Goal: Use online tool/utility: Utilize a website feature to perform a specific function

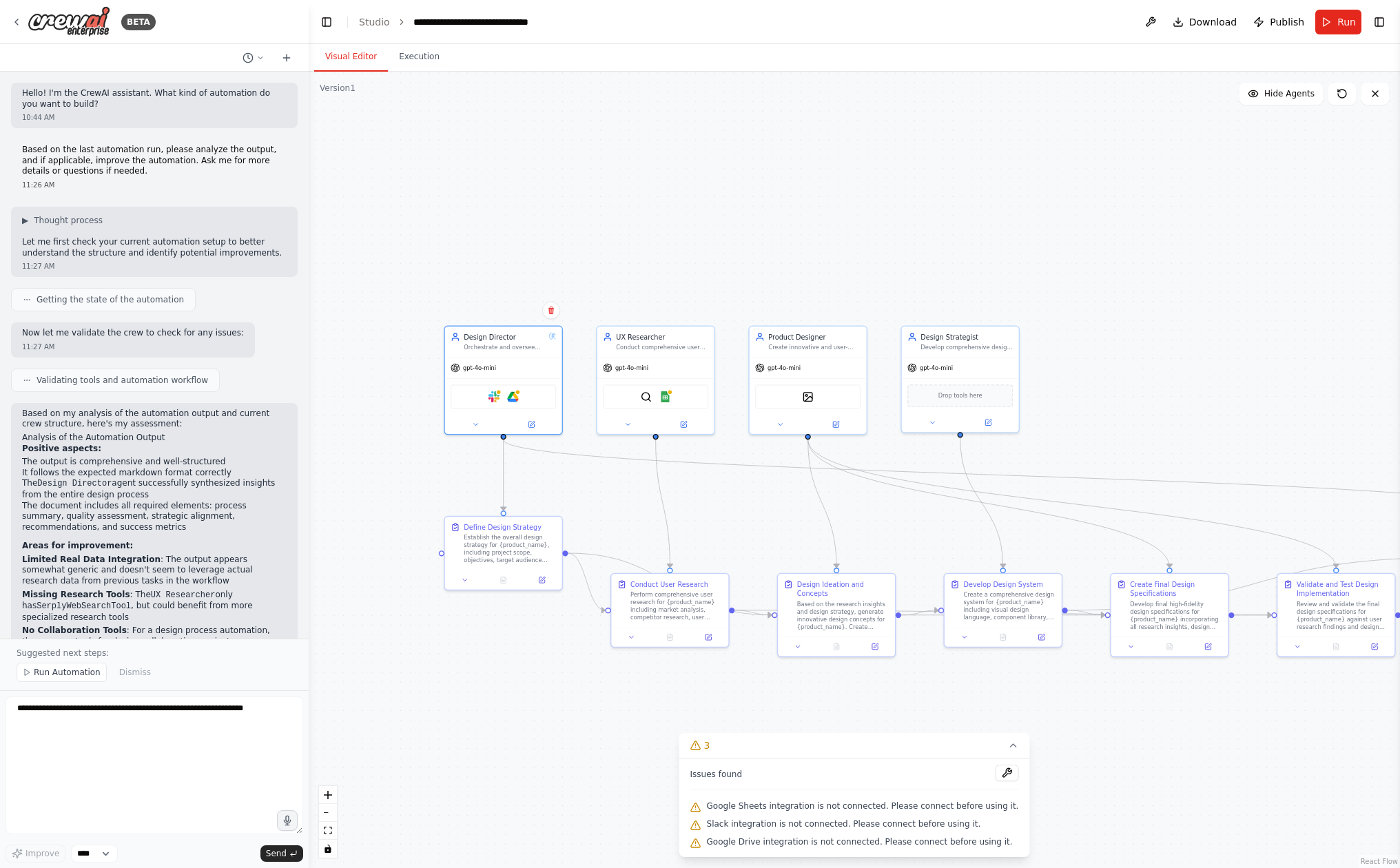
scroll to position [976, 0]
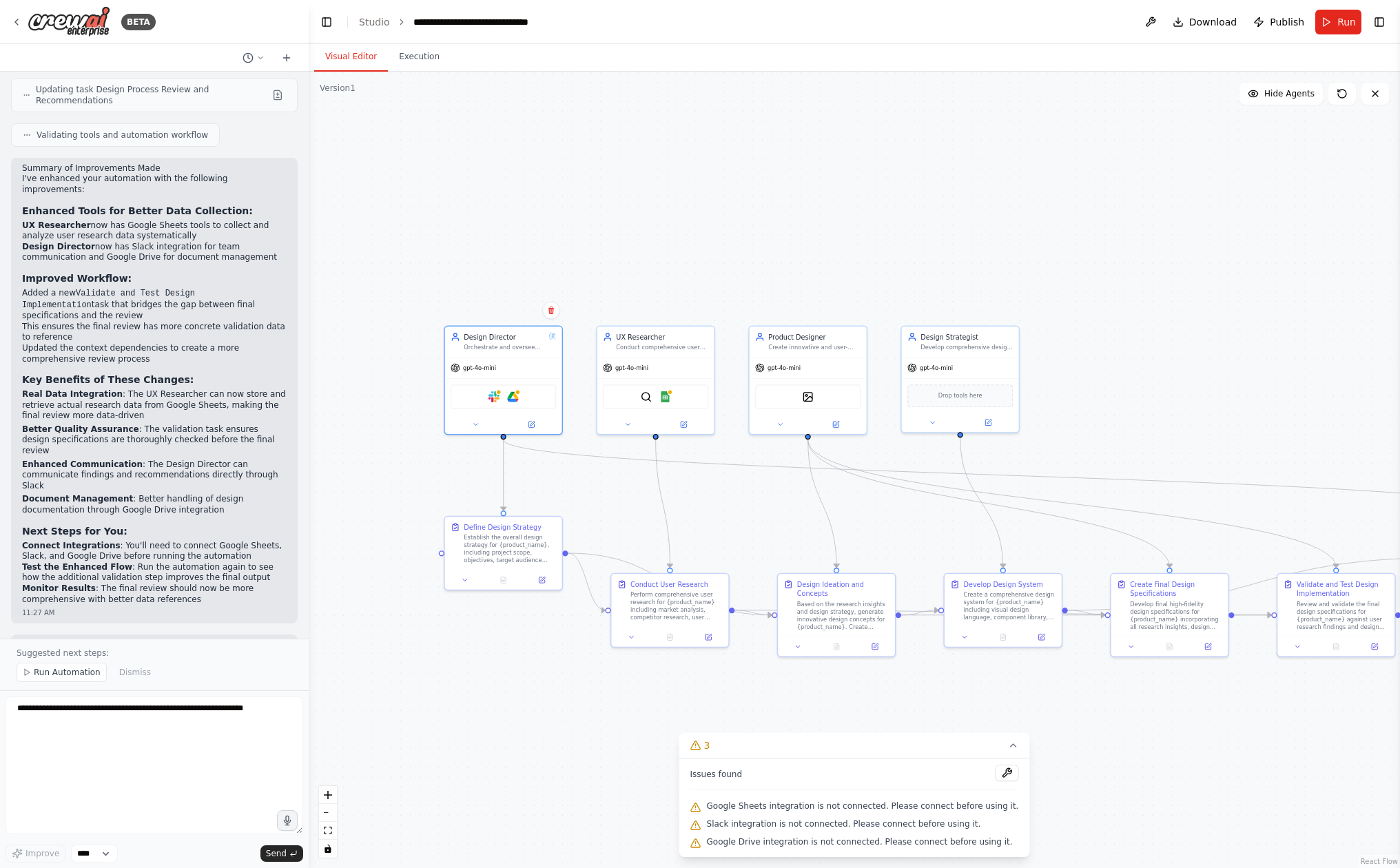
type textarea "*"
click at [216, 755] on textarea "**********" at bounding box center [154, 766] width 297 height 138
click at [233, 758] on textarea "**********" at bounding box center [154, 766] width 297 height 138
type textarea "**********"
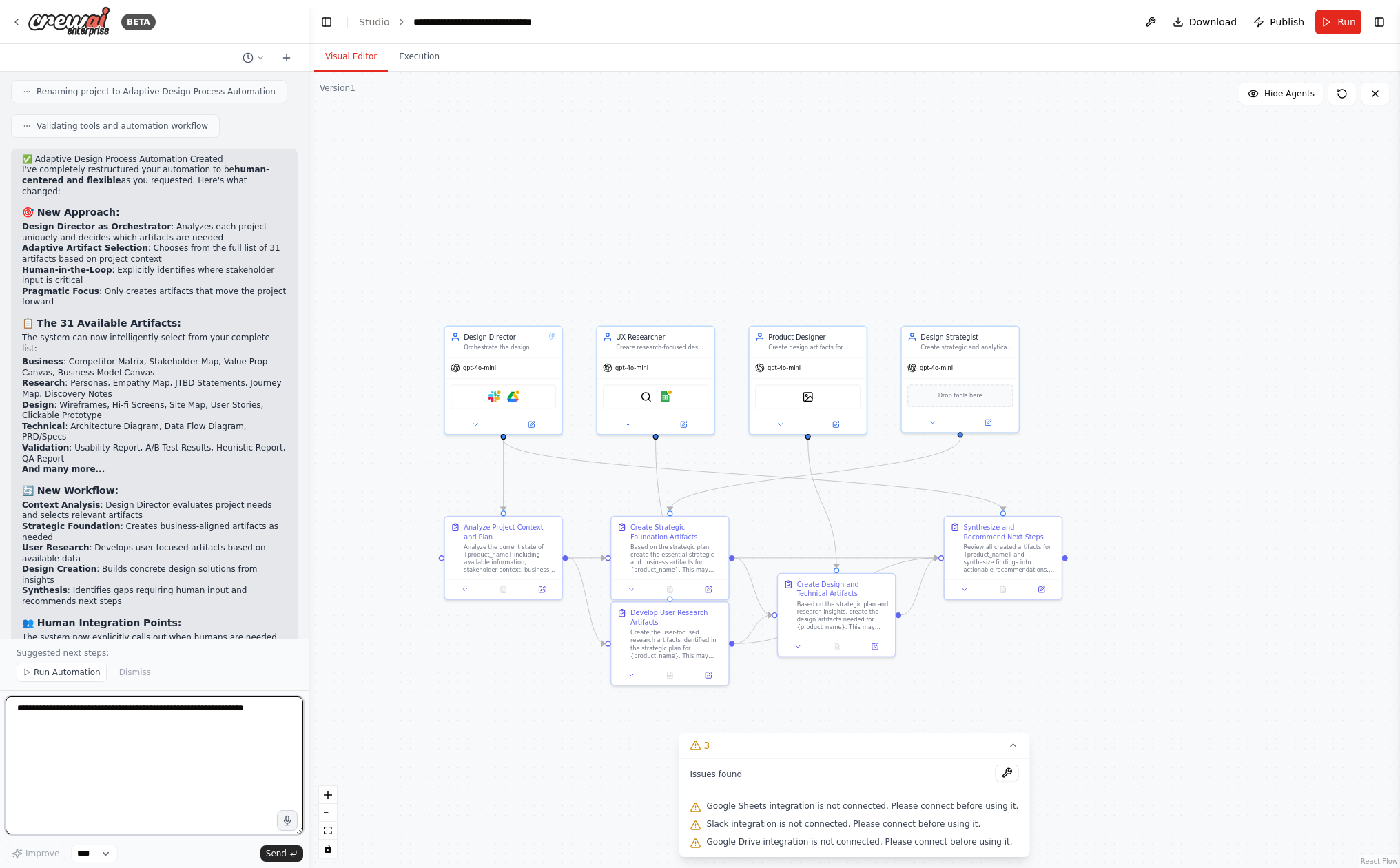
scroll to position [2867, 0]
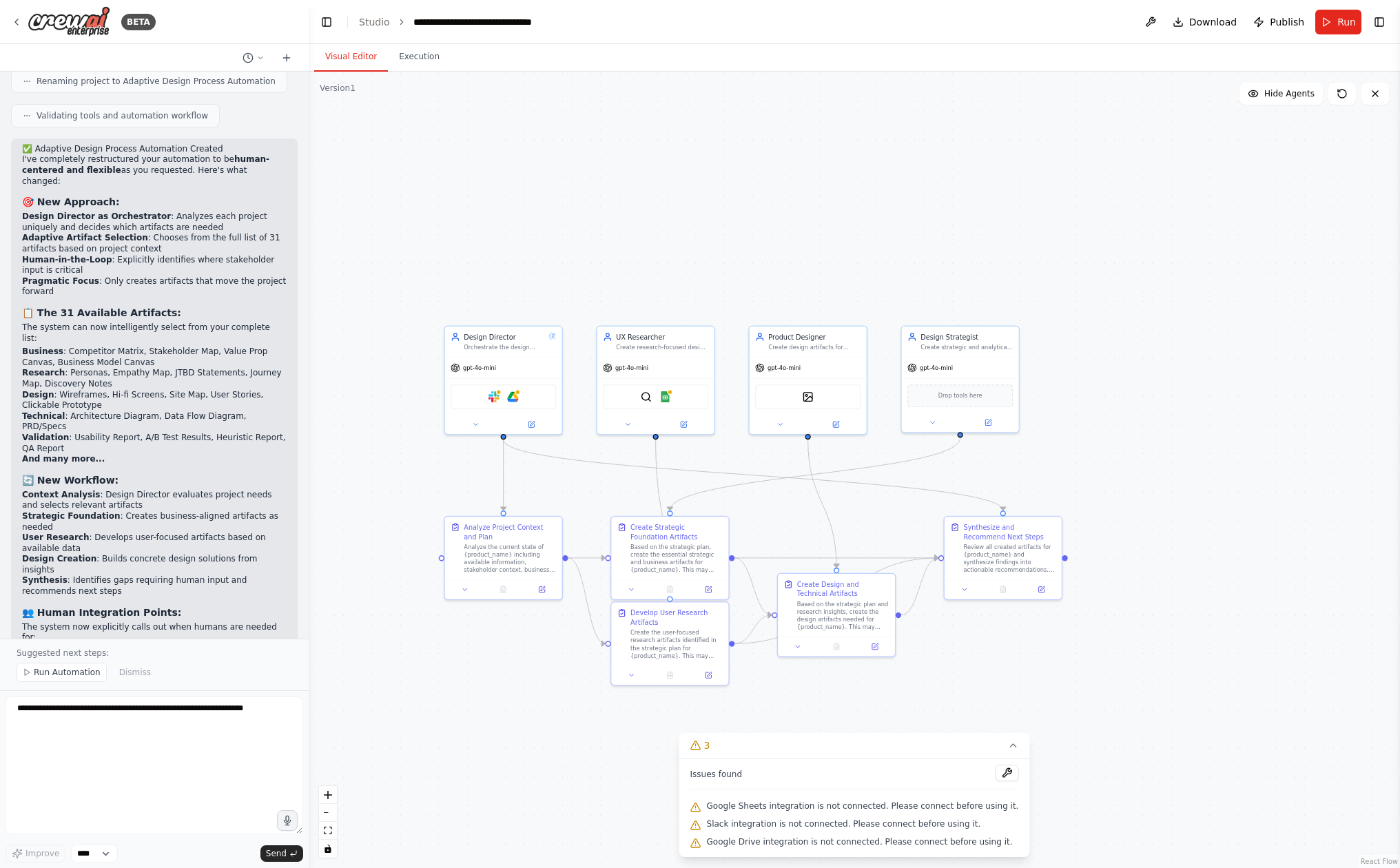
click at [573, 279] on div ".deletable-edge-delete-btn { width: 20px; height: 20px; border: 0px solid #ffff…" at bounding box center [854, 470] width 1091 height 796
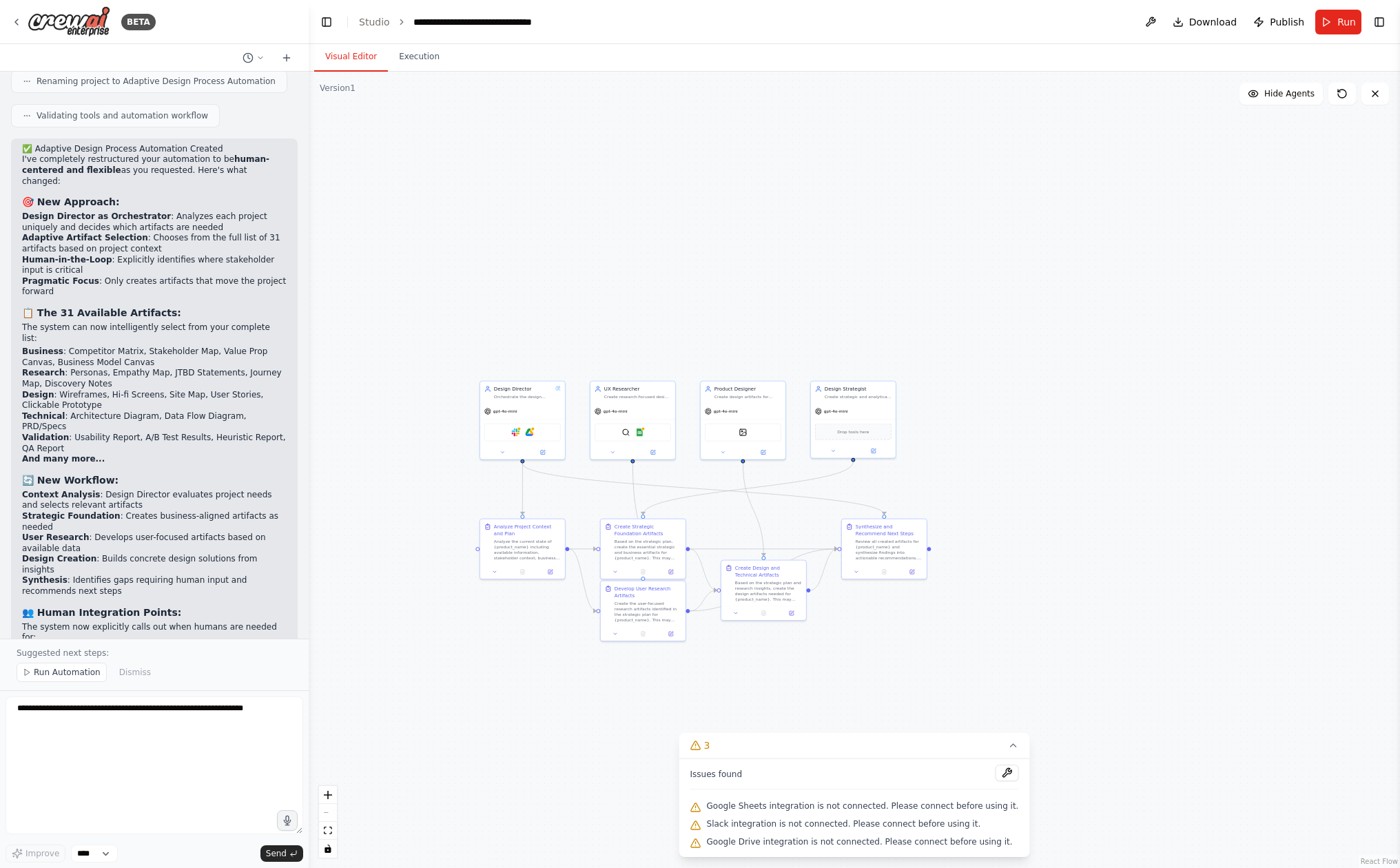
drag, startPoint x: 501, startPoint y: 536, endPoint x: 501, endPoint y: 627, distance: 91.0
click at [501, 627] on div ".deletable-edge-delete-btn { width: 20px; height: 20px; border: 0px solid #ffff…" at bounding box center [854, 470] width 1091 height 796
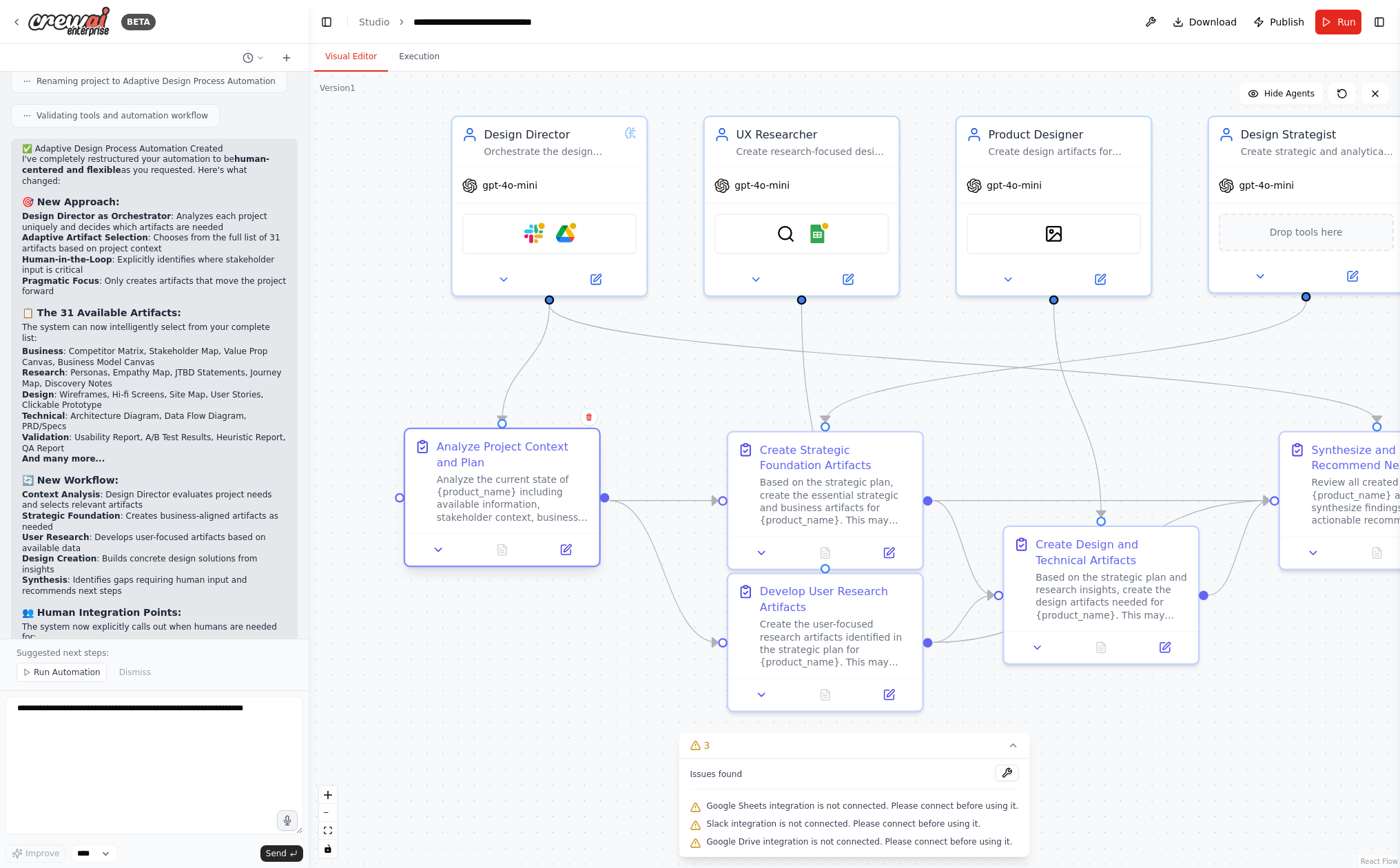
drag, startPoint x: 553, startPoint y: 502, endPoint x: 498, endPoint y: 502, distance: 55.0
click at [498, 502] on div "Analyze the current state of {product_name} including available information, st…" at bounding box center [514, 498] width 153 height 50
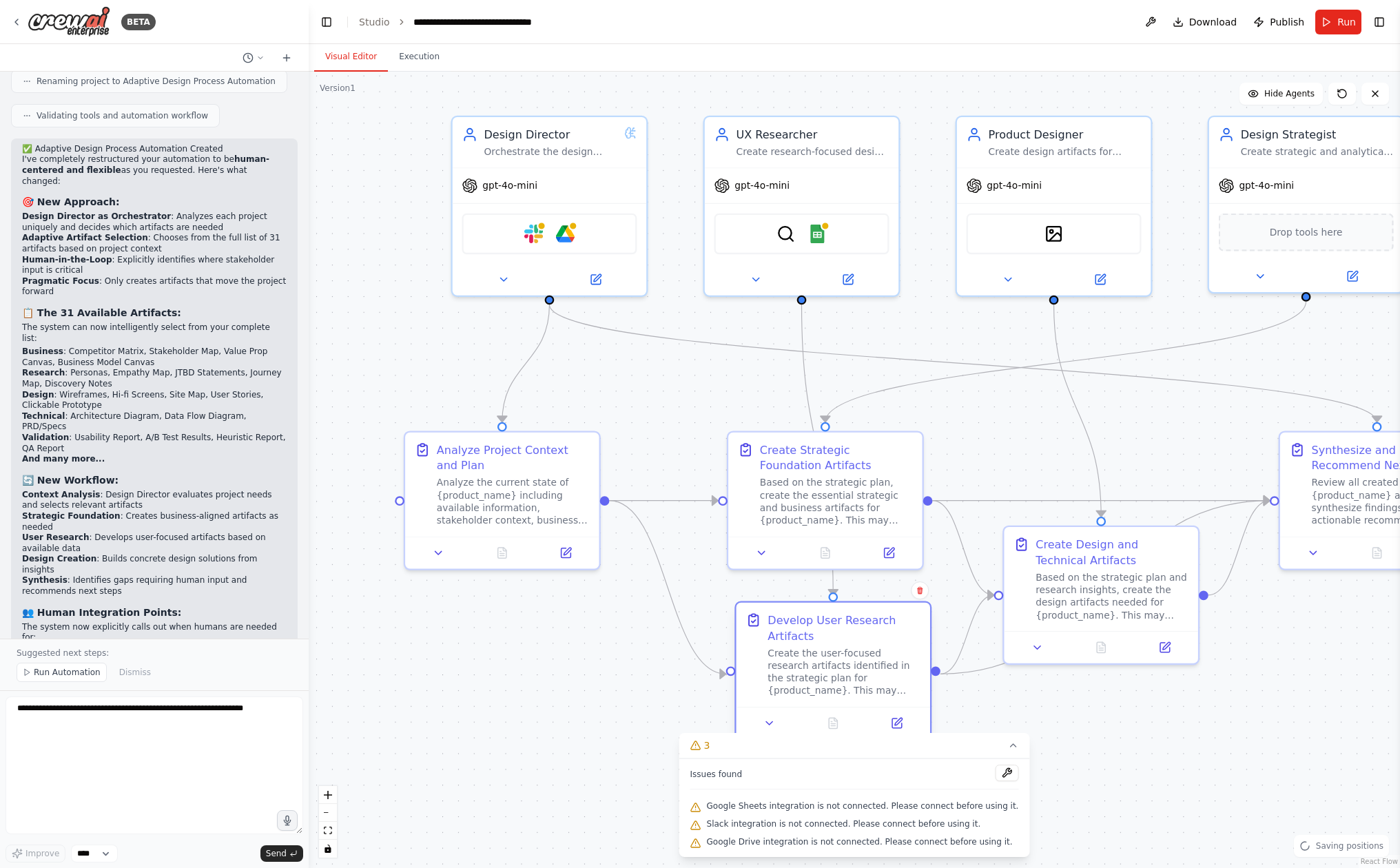
drag, startPoint x: 778, startPoint y: 623, endPoint x: 777, endPoint y: 671, distance: 48.0
click at [777, 671] on div "Develop User Research Artifacts Create the user-focused research artifacts iden…" at bounding box center [844, 654] width 153 height 85
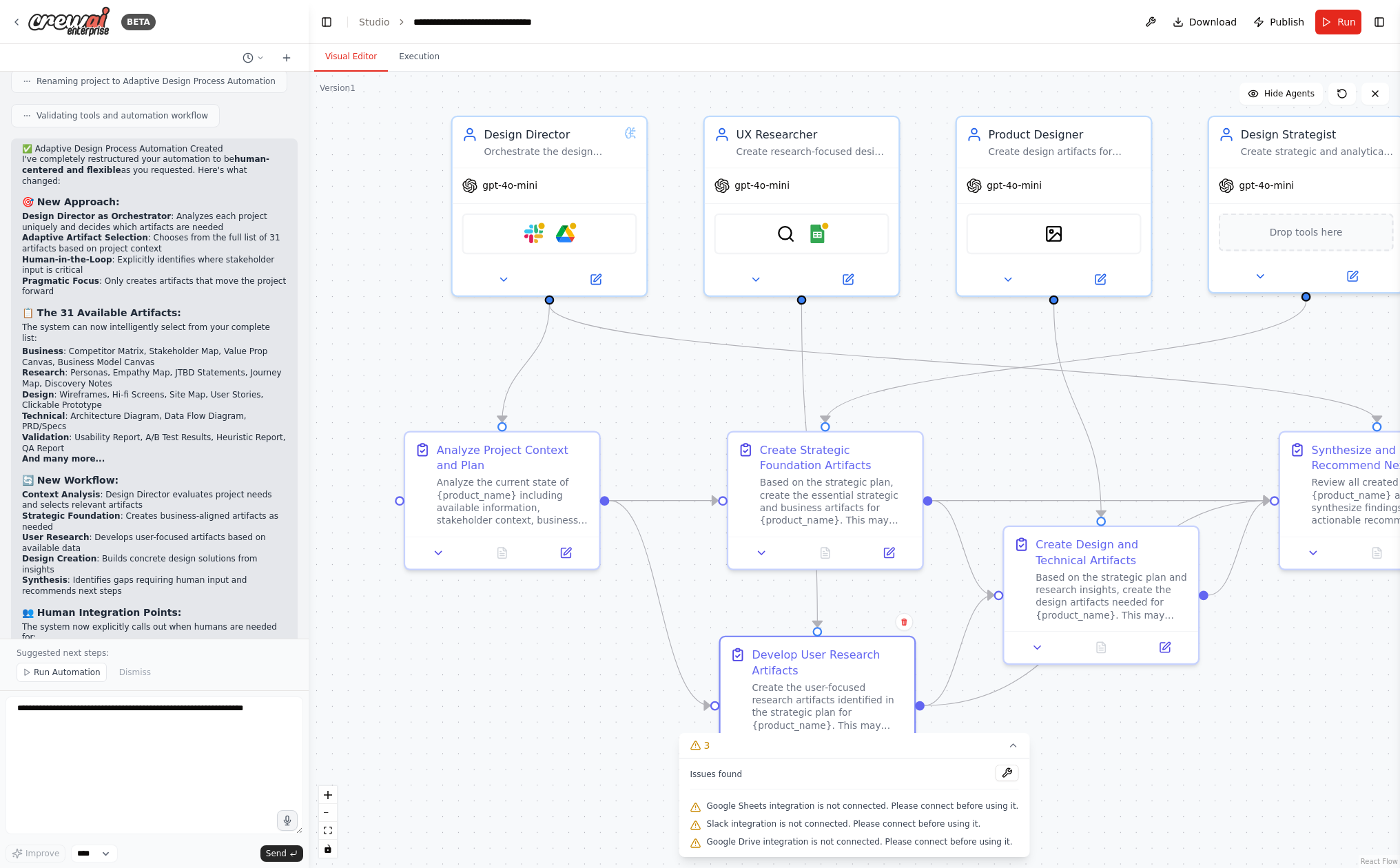
click at [715, 614] on div ".deletable-edge-delete-btn { width: 20px; height: 20px; border: 0px solid #ffff…" at bounding box center [854, 470] width 1091 height 796
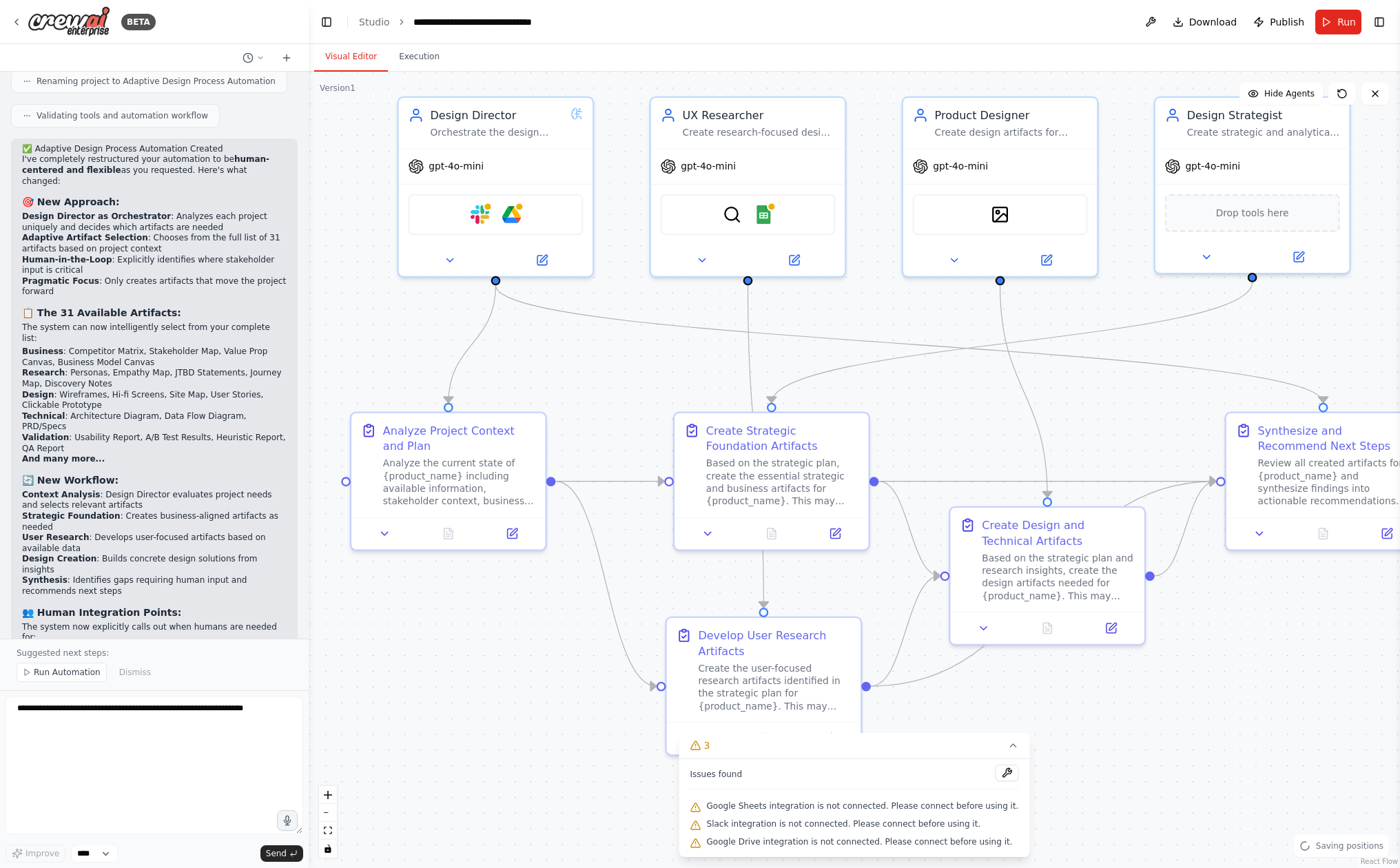
drag, startPoint x: 715, startPoint y: 614, endPoint x: 568, endPoint y: 558, distance: 157.3
click at [569, 558] on div ".deletable-edge-delete-btn { width: 20px; height: 20px; border: 0px solid #ffff…" at bounding box center [854, 470] width 1091 height 796
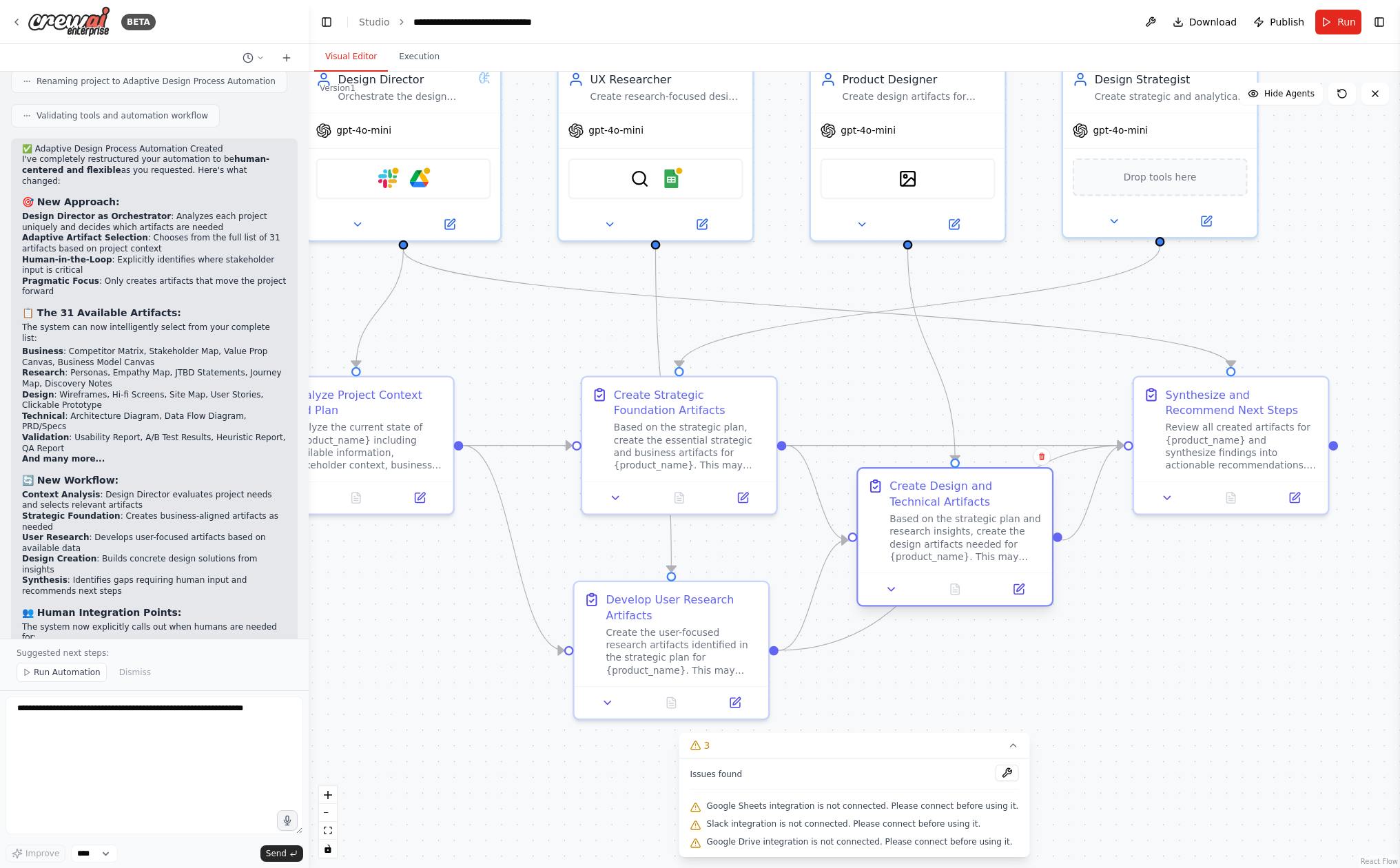
click at [959, 535] on div "Based on the strategic plan and research insights, create the design artifacts …" at bounding box center [966, 538] width 153 height 50
click at [1137, 591] on div ".deletable-edge-delete-btn { width: 20px; height: 20px; border: 0px solid #ffff…" at bounding box center [854, 470] width 1091 height 796
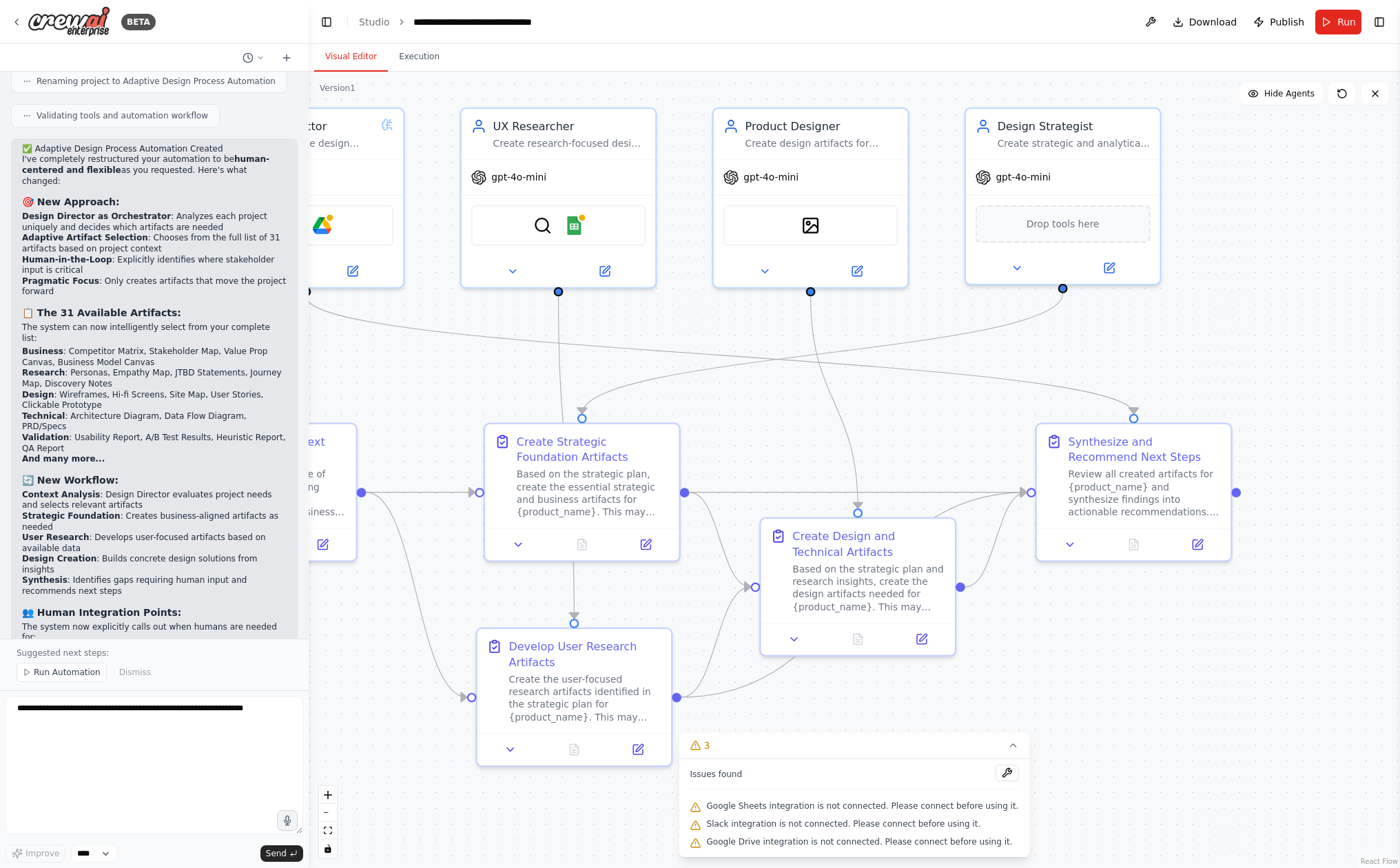
drag, startPoint x: 1137, startPoint y: 591, endPoint x: 1034, endPoint y: 638, distance: 113.2
click at [1034, 638] on div ".deletable-edge-delete-btn { width: 20px; height: 20px; border: 0px solid #ffff…" at bounding box center [854, 470] width 1091 height 796
drag, startPoint x: 869, startPoint y: 473, endPoint x: 930, endPoint y: 445, distance: 67.1
click at [930, 445] on div ".deletable-edge-delete-btn { width: 20px; height: 20px; border: 0px solid #ffff…" at bounding box center [854, 470] width 1091 height 796
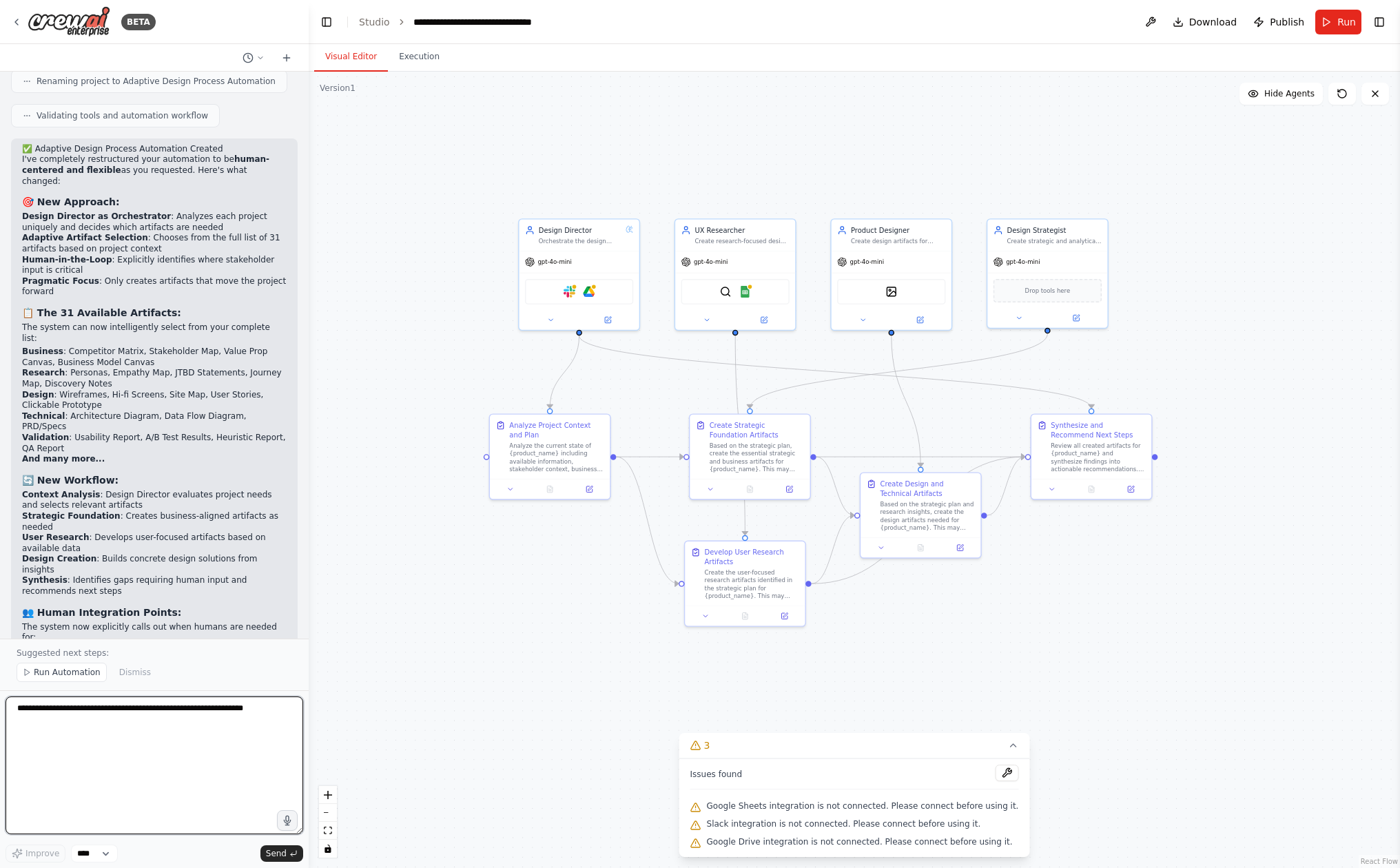
click at [181, 721] on textarea at bounding box center [154, 766] width 297 height 138
paste textarea "**********"
type textarea "**********"
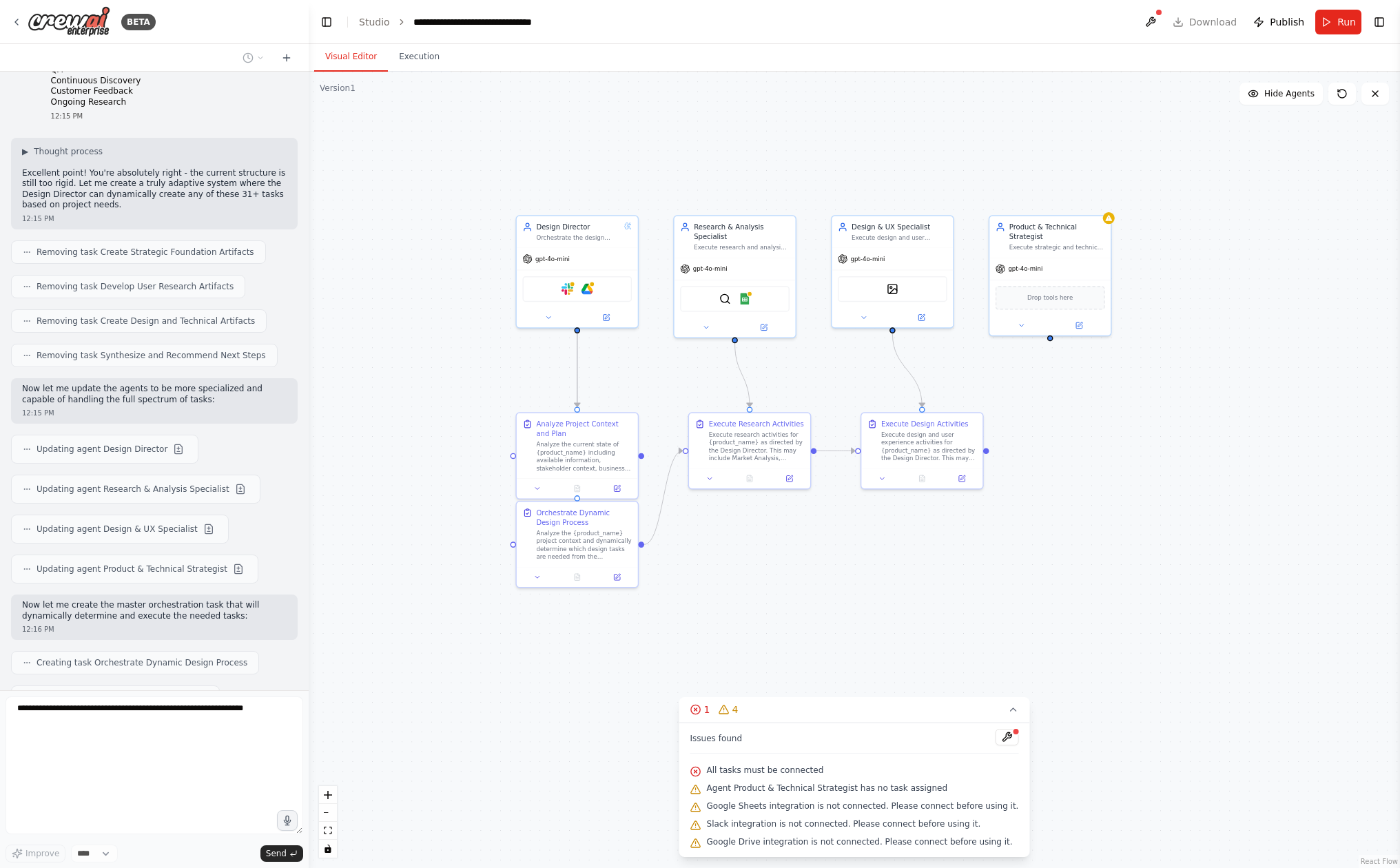
scroll to position [3945, 0]
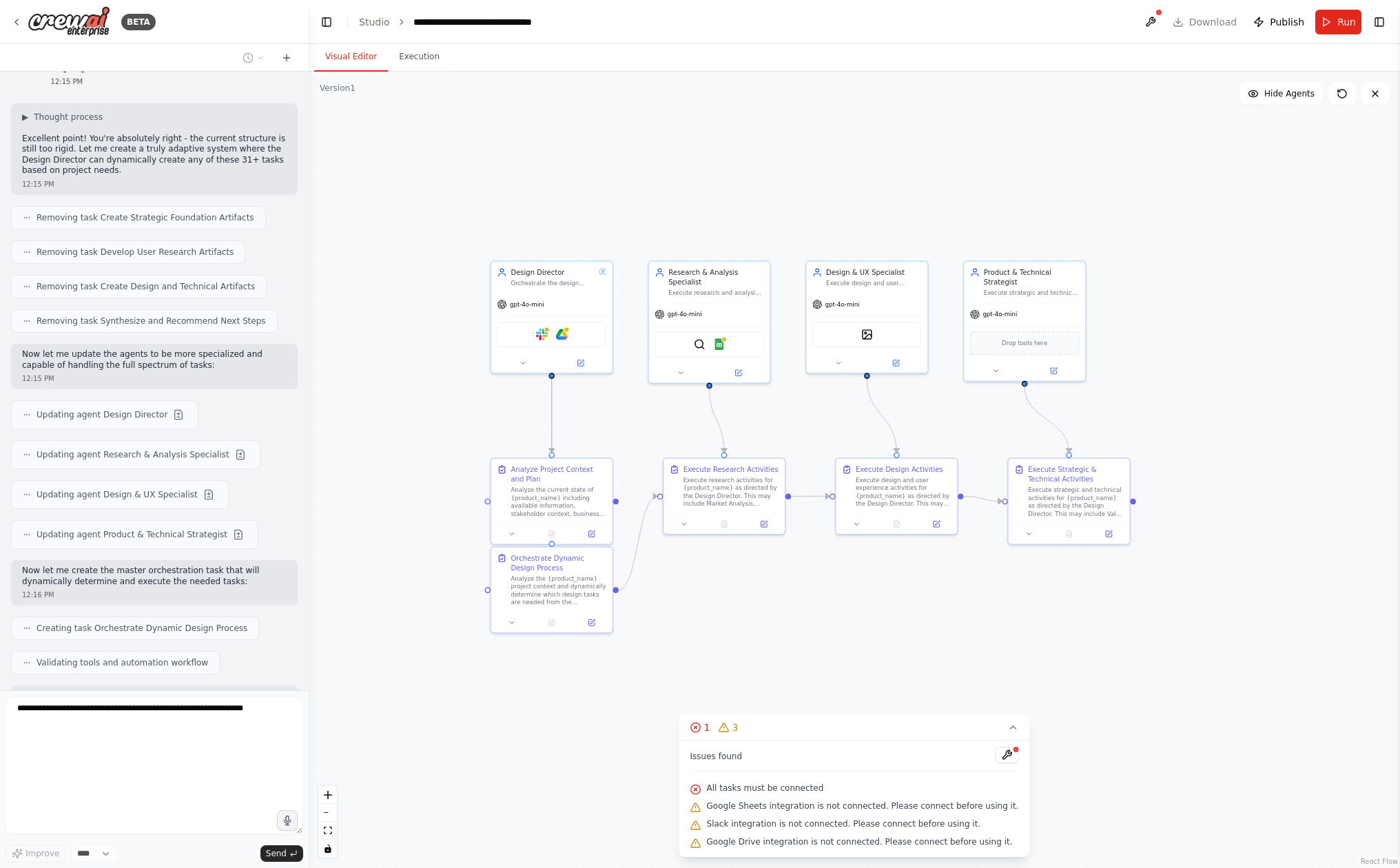
drag, startPoint x: 813, startPoint y: 519, endPoint x: 787, endPoint y: 564, distance: 52.0
click at [787, 564] on div ".deletable-edge-delete-btn { width: 20px; height: 20px; border: 0px solid #ffff…" at bounding box center [854, 470] width 1091 height 796
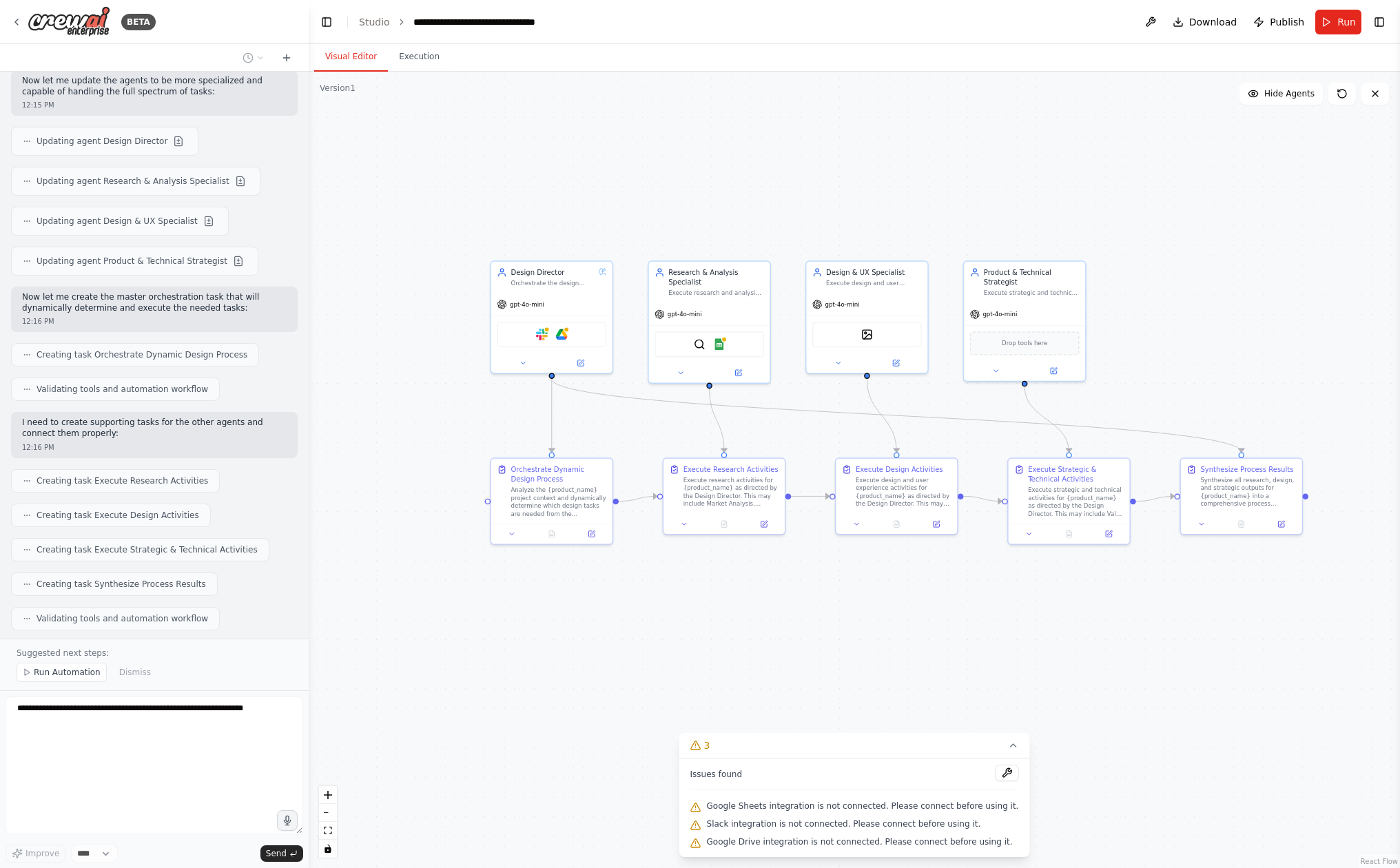
scroll to position [4351, 0]
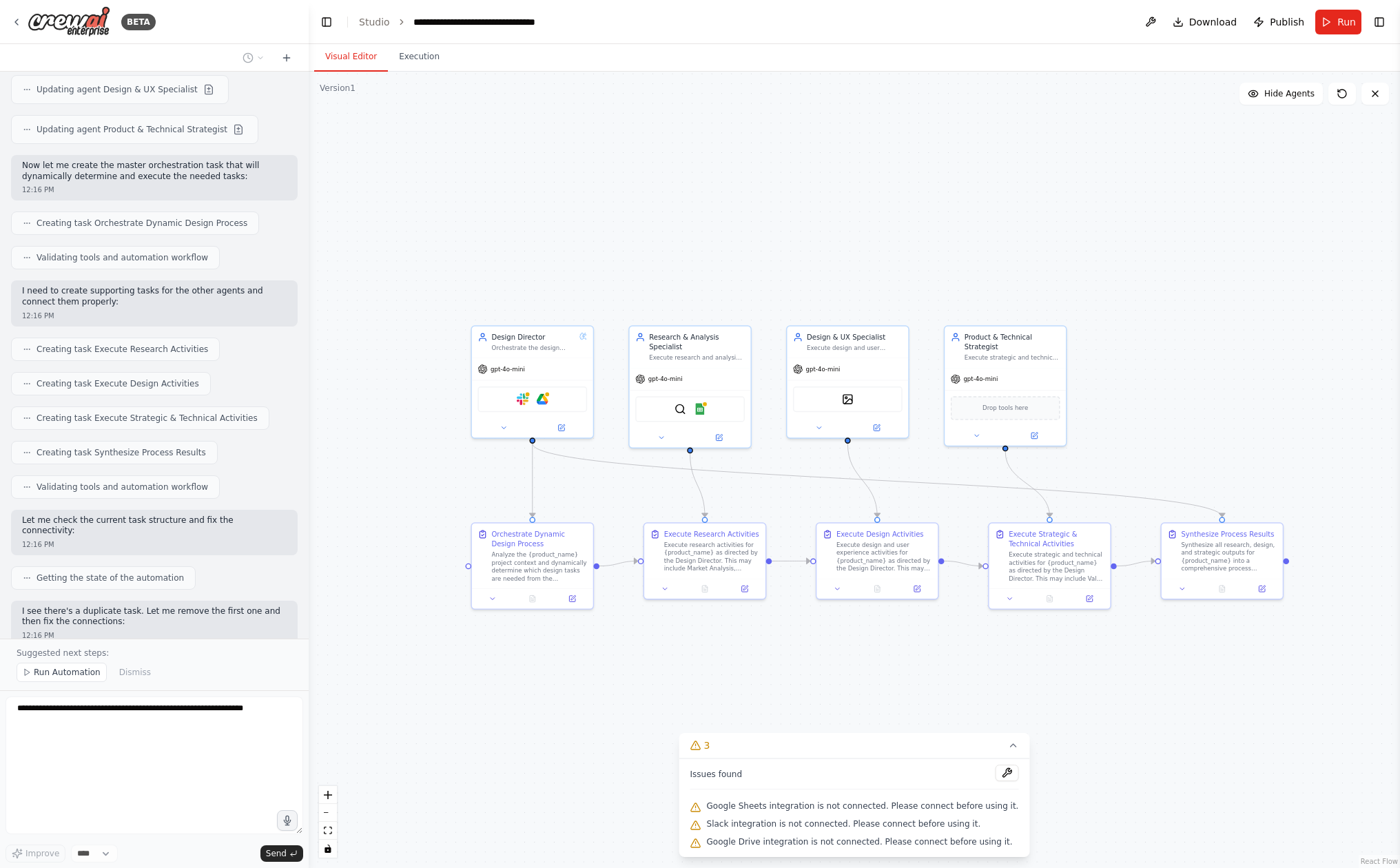
drag, startPoint x: 511, startPoint y: 666, endPoint x: 492, endPoint y: 731, distance: 67.7
click at [492, 731] on div ".deletable-edge-delete-btn { width: 20px; height: 20px; border: 0px solid #ffff…" at bounding box center [854, 470] width 1091 height 796
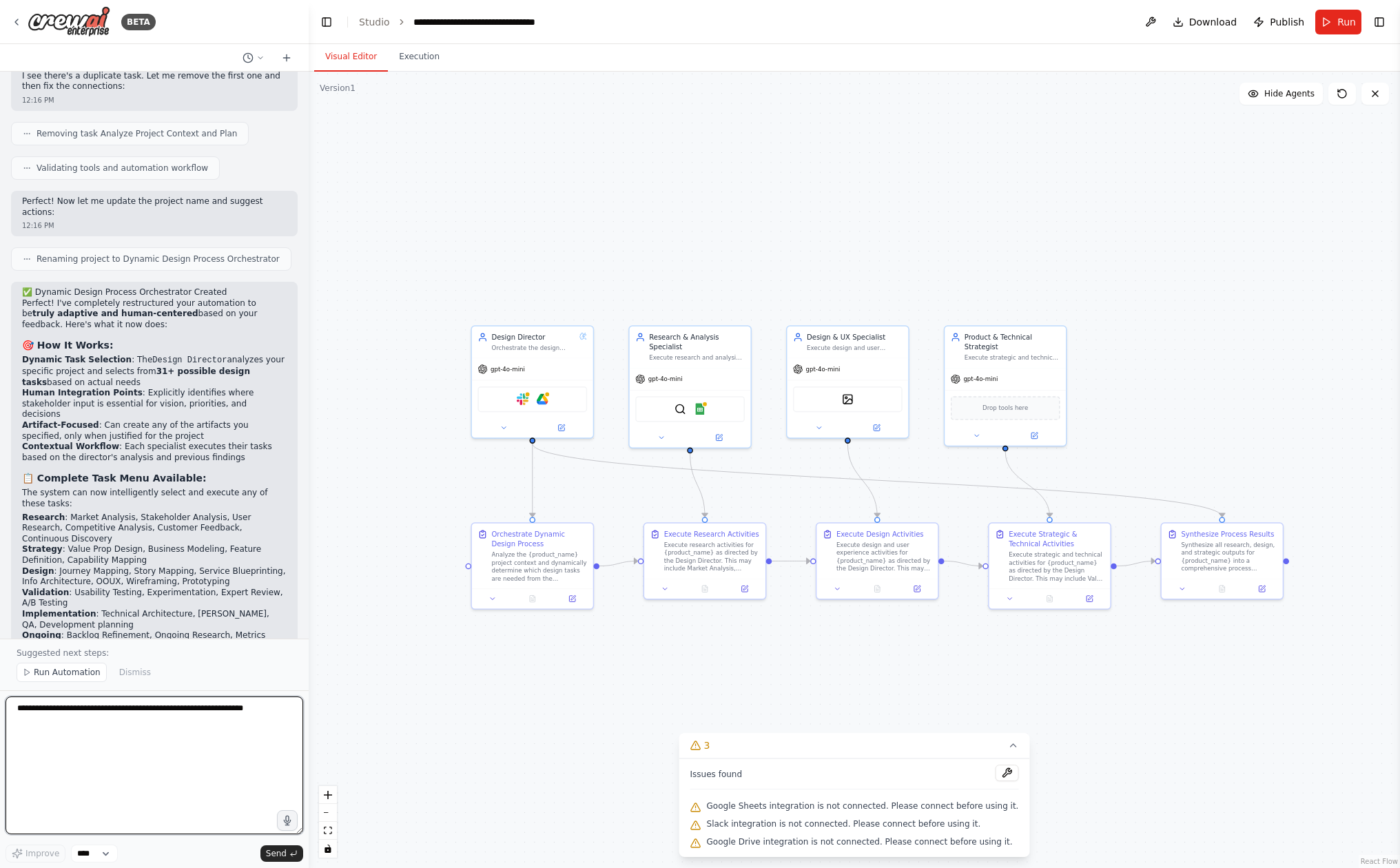
scroll to position [0, 0]
drag, startPoint x: 129, startPoint y: 612, endPoint x: 118, endPoint y: 555, distance: 58.1
click at [118, 555] on div "✅ Dynamic Design Process Orchestrator Created Perfect! I've completely restruct…" at bounding box center [154, 592] width 287 height 621
click at [118, 820] on li "Design : Creates design solutions from research insights" at bounding box center [154, 826] width 265 height 11
click at [118, 566] on li "Design : Journey Mapping, Story Mapping, Service Blueprinting, Info Architectur…" at bounding box center [154, 577] width 265 height 21
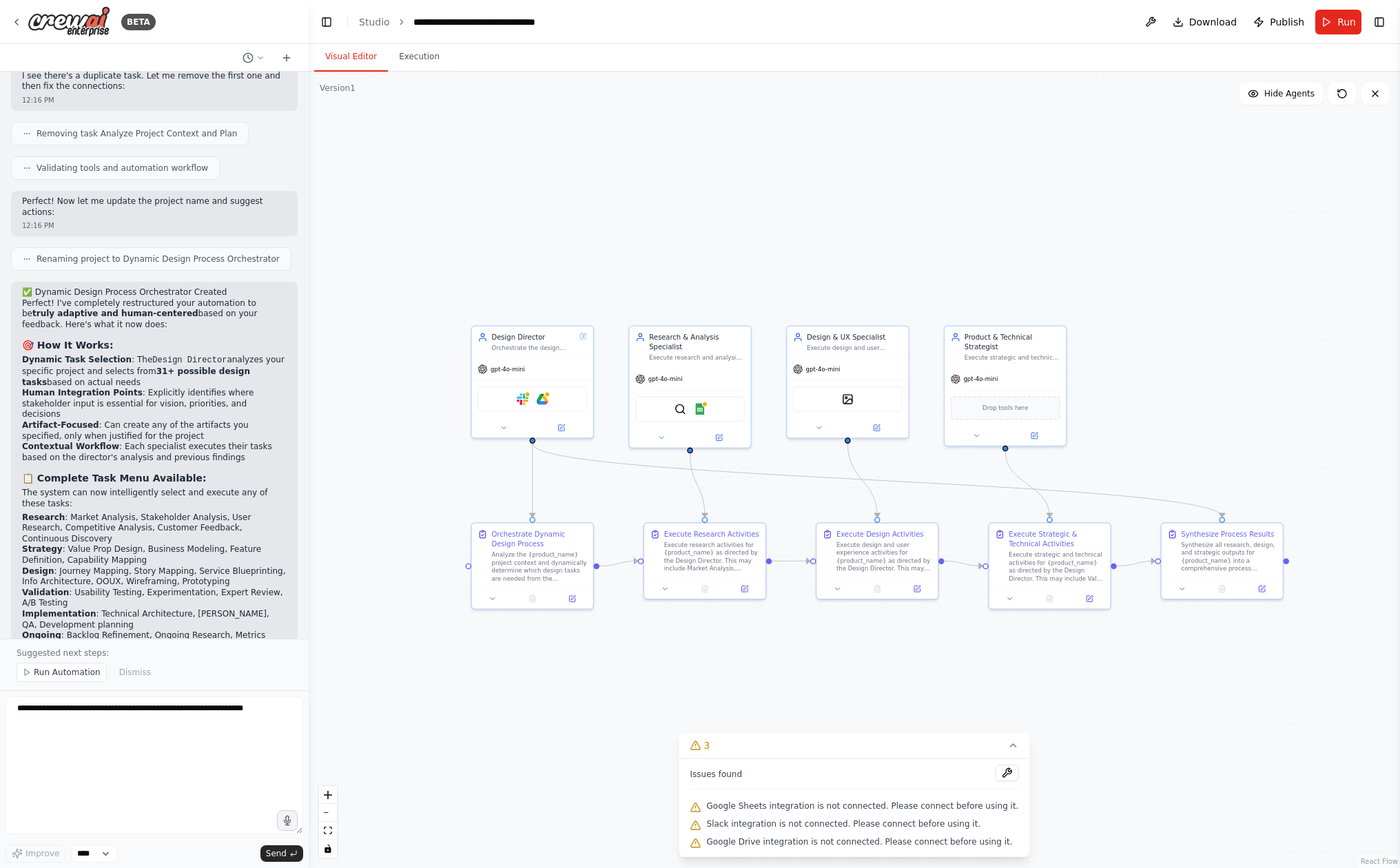
drag, startPoint x: 101, startPoint y: 150, endPoint x: 143, endPoint y: 161, distance: 43.4
click at [143, 355] on li "Dynamic Task Selection : The Design Director analyzes your specific project and…" at bounding box center [154, 371] width 265 height 33
drag, startPoint x: 142, startPoint y: 163, endPoint x: 143, endPoint y: 150, distance: 13.0
click at [143, 355] on li "Dynamic Task Selection : The Design Director analyzes your specific project and…" at bounding box center [154, 371] width 265 height 33
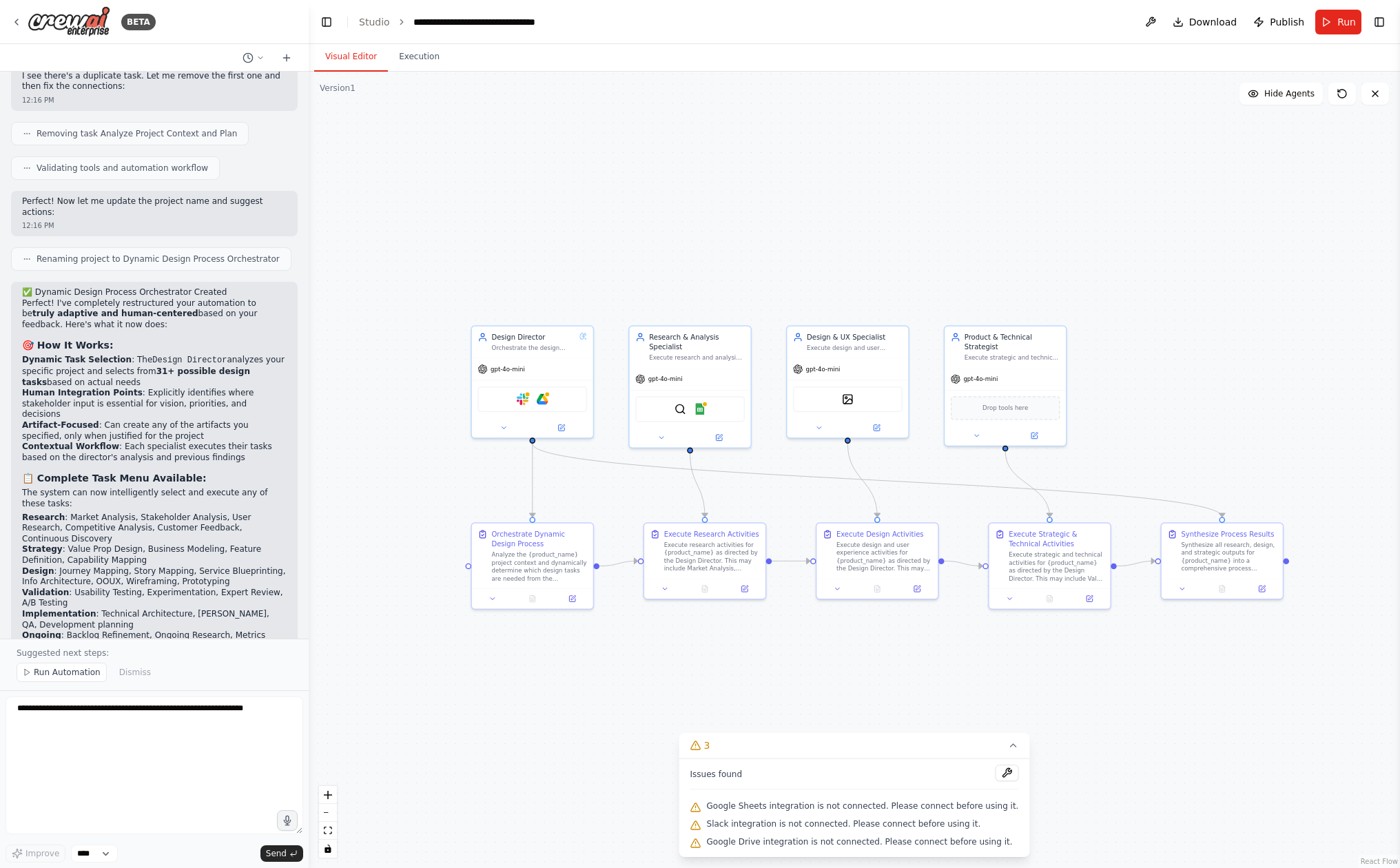
click at [136, 388] on li "Human Integration Points : Explicitly identifies where stakeholder input is ess…" at bounding box center [154, 404] width 265 height 33
drag, startPoint x: 135, startPoint y: 176, endPoint x: 214, endPoint y: 223, distance: 91.9
click at [214, 355] on ol "Dynamic Task Selection : The Design Director analyzes your specific project and…" at bounding box center [154, 409] width 265 height 108
click at [185, 441] on li "Contextual Workflow : Each specialist executes their tasks based on the directo…" at bounding box center [154, 452] width 265 height 21
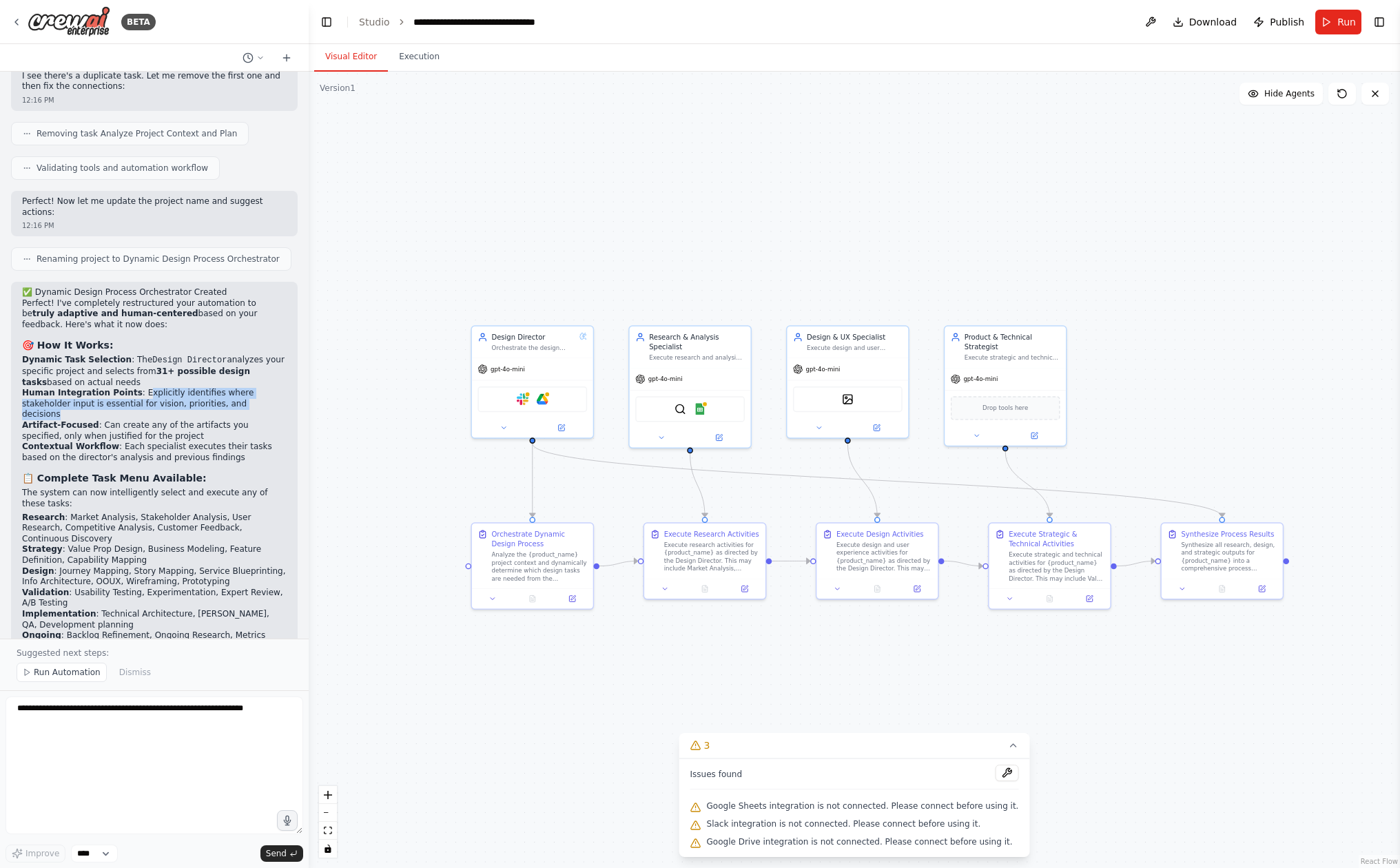
drag, startPoint x: 137, startPoint y: 178, endPoint x: 251, endPoint y: 185, distance: 114.2
click at [251, 388] on li "Human Integration Points : Explicitly identifies where stakeholder input is ess…" at bounding box center [154, 404] width 265 height 33
click at [1328, 19] on button "Run" at bounding box center [1338, 22] width 46 height 25
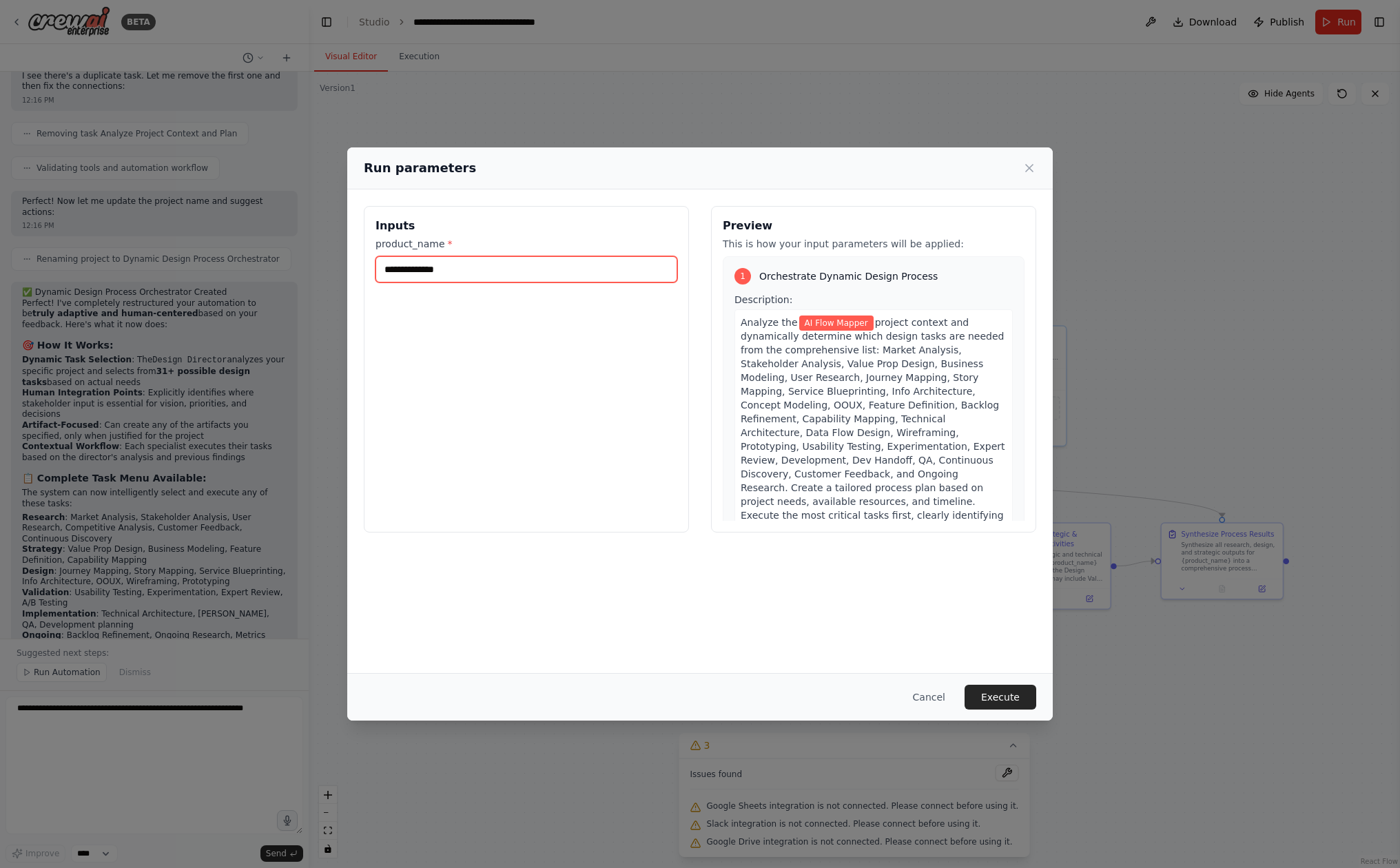
click at [527, 267] on input "**********" at bounding box center [526, 269] width 301 height 26
click at [383, 269] on input "**********" at bounding box center [526, 269] width 301 height 26
click at [447, 266] on input "**********" at bounding box center [526, 269] width 301 height 26
click at [519, 269] on input "**********" at bounding box center [526, 269] width 301 height 26
click at [469, 268] on input "**********" at bounding box center [526, 269] width 301 height 26
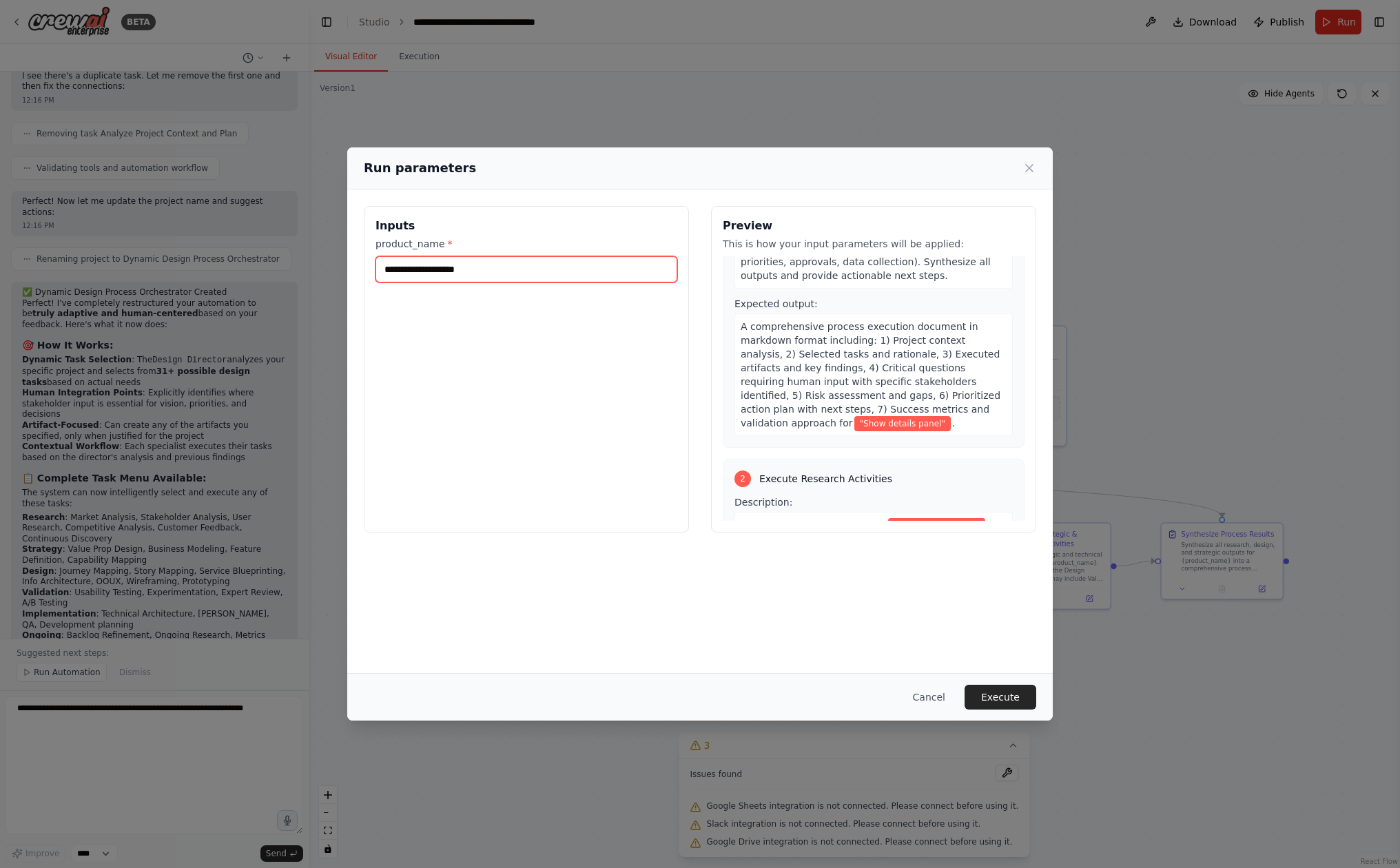
scroll to position [276, 0]
type input "**********"
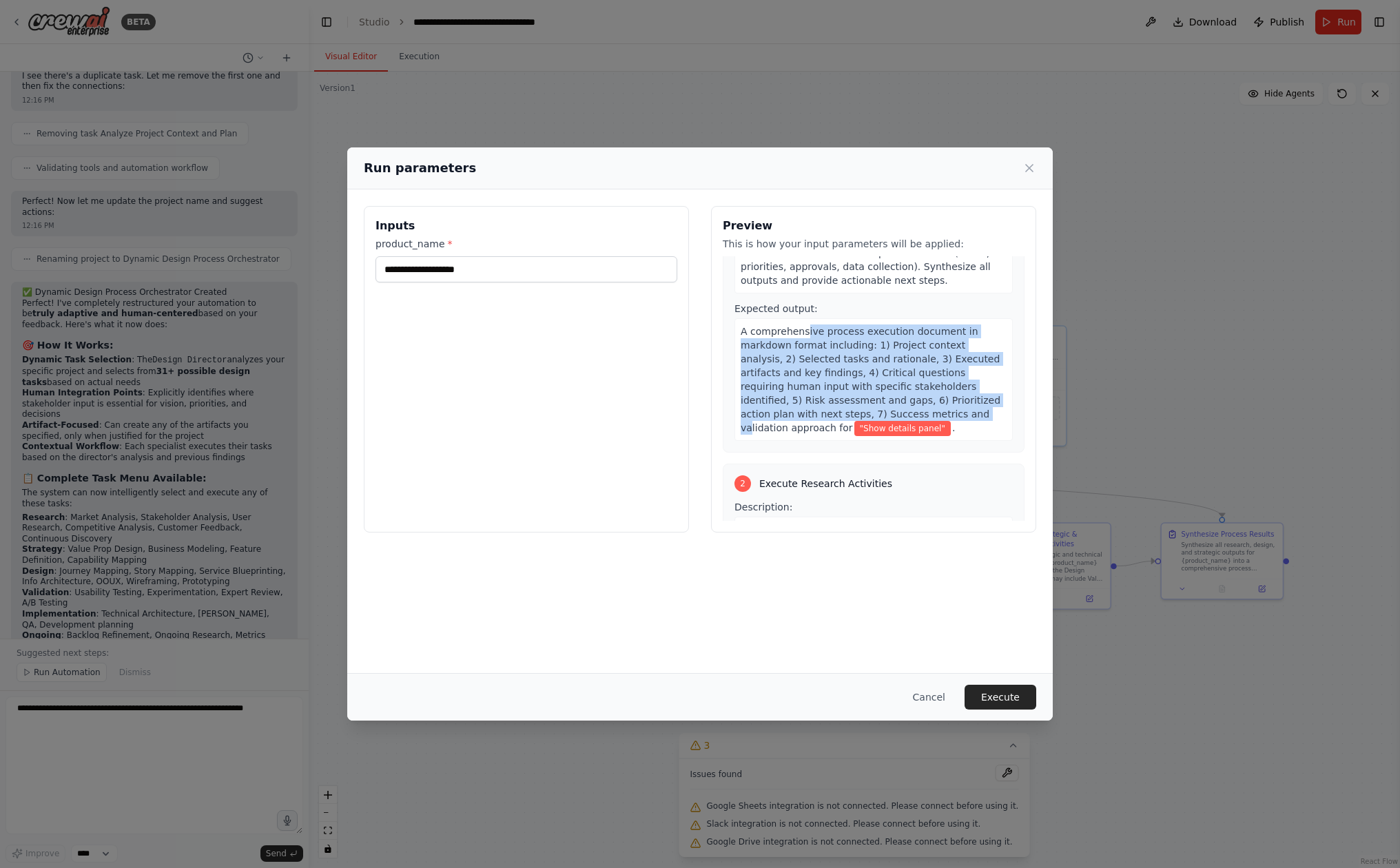
drag, startPoint x: 803, startPoint y: 319, endPoint x: 805, endPoint y: 401, distance: 82.0
click at [805, 401] on span "A comprehensive process execution document in markdown format including: 1) Pro…" at bounding box center [870, 380] width 260 height 107
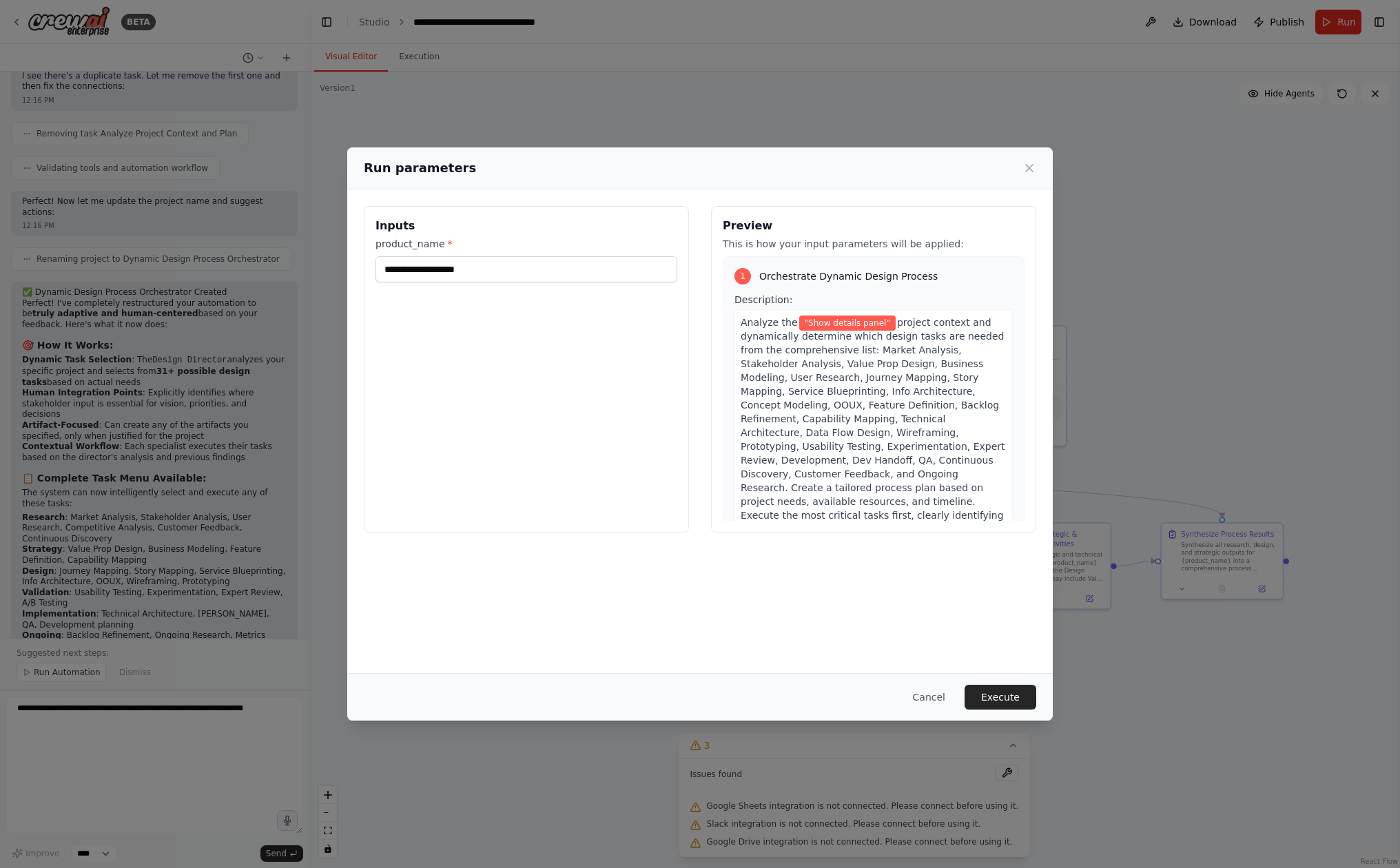
scroll to position [0, 0]
click at [797, 236] on div "Preview This is how your input parameters will be applied: 1 Orchestrate Dynami…" at bounding box center [873, 370] width 325 height 327
drag, startPoint x: 774, startPoint y: 323, endPoint x: 797, endPoint y: 358, distance: 41.9
click at [797, 358] on div "Analyze the "Show details panel" project context and dynamically determine whic…" at bounding box center [873, 440] width 279 height 260
click at [796, 374] on span "project context and dynamically determine which design tasks are needed from th…" at bounding box center [873, 440] width 265 height 245
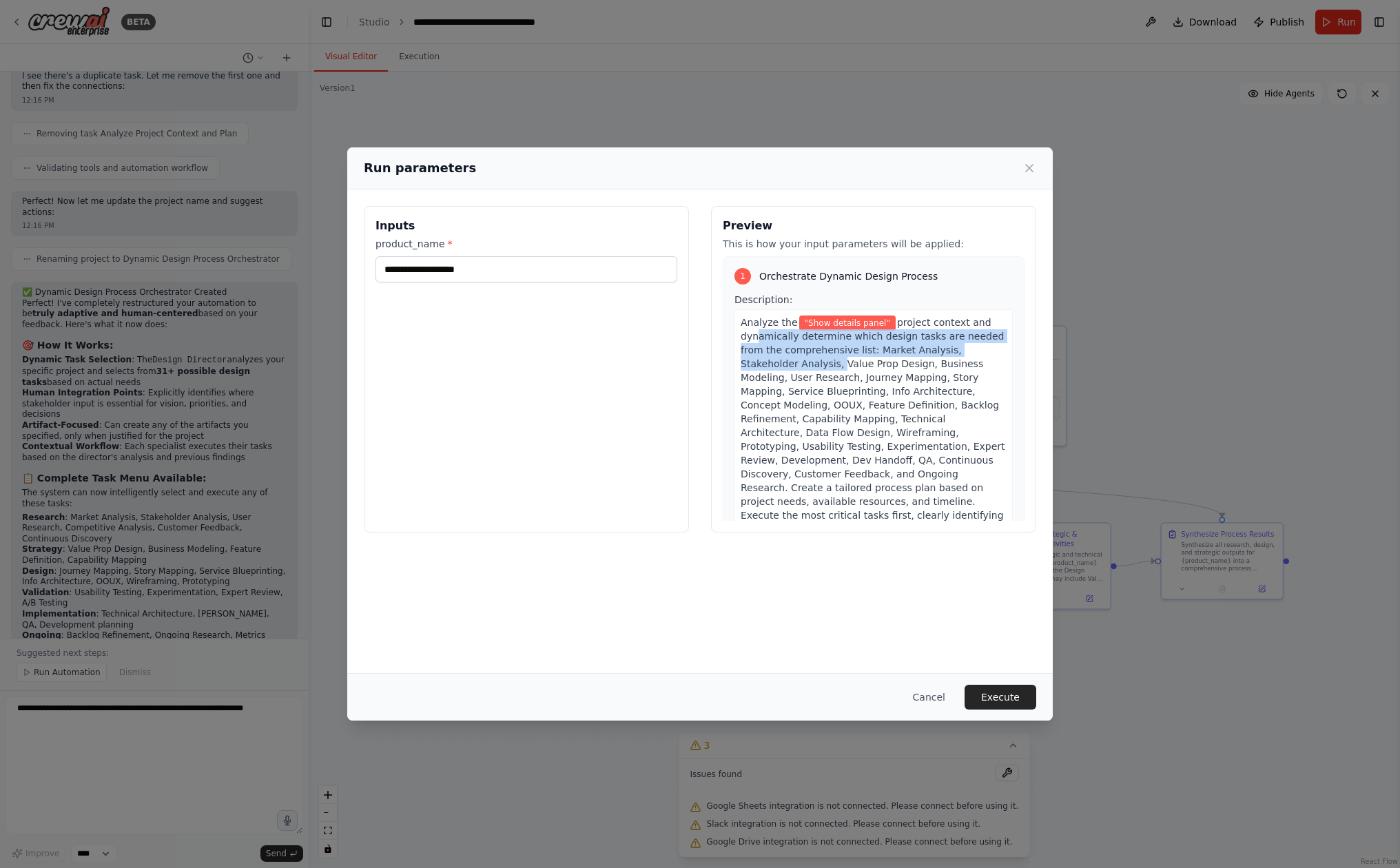
drag, startPoint x: 754, startPoint y: 337, endPoint x: 779, endPoint y: 366, distance: 38.3
click at [779, 366] on span "project context and dynamically determine which design tasks are needed from th…" at bounding box center [873, 440] width 265 height 245
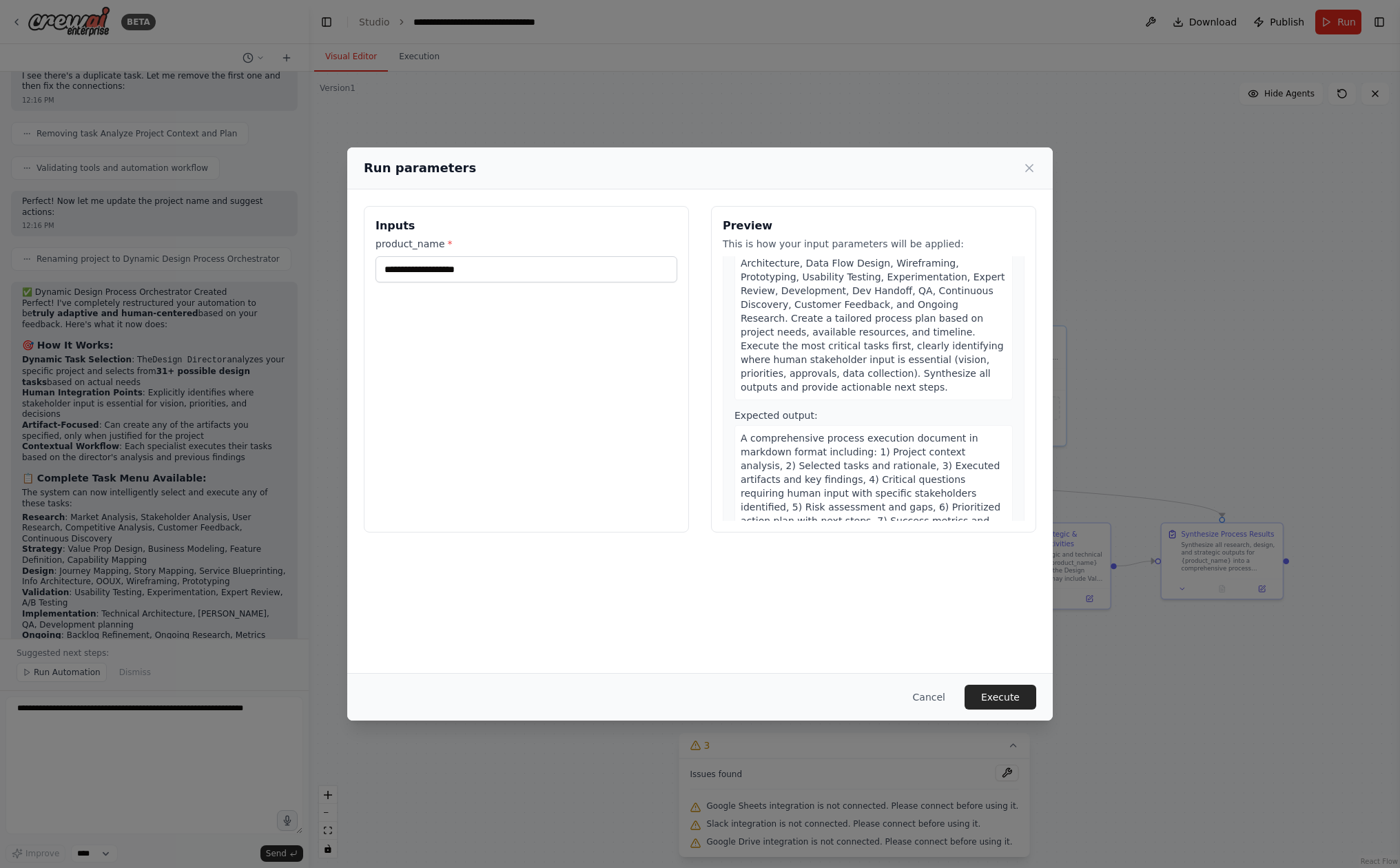
scroll to position [179, 0]
click at [986, 694] on button "Execute" at bounding box center [1000, 697] width 72 height 25
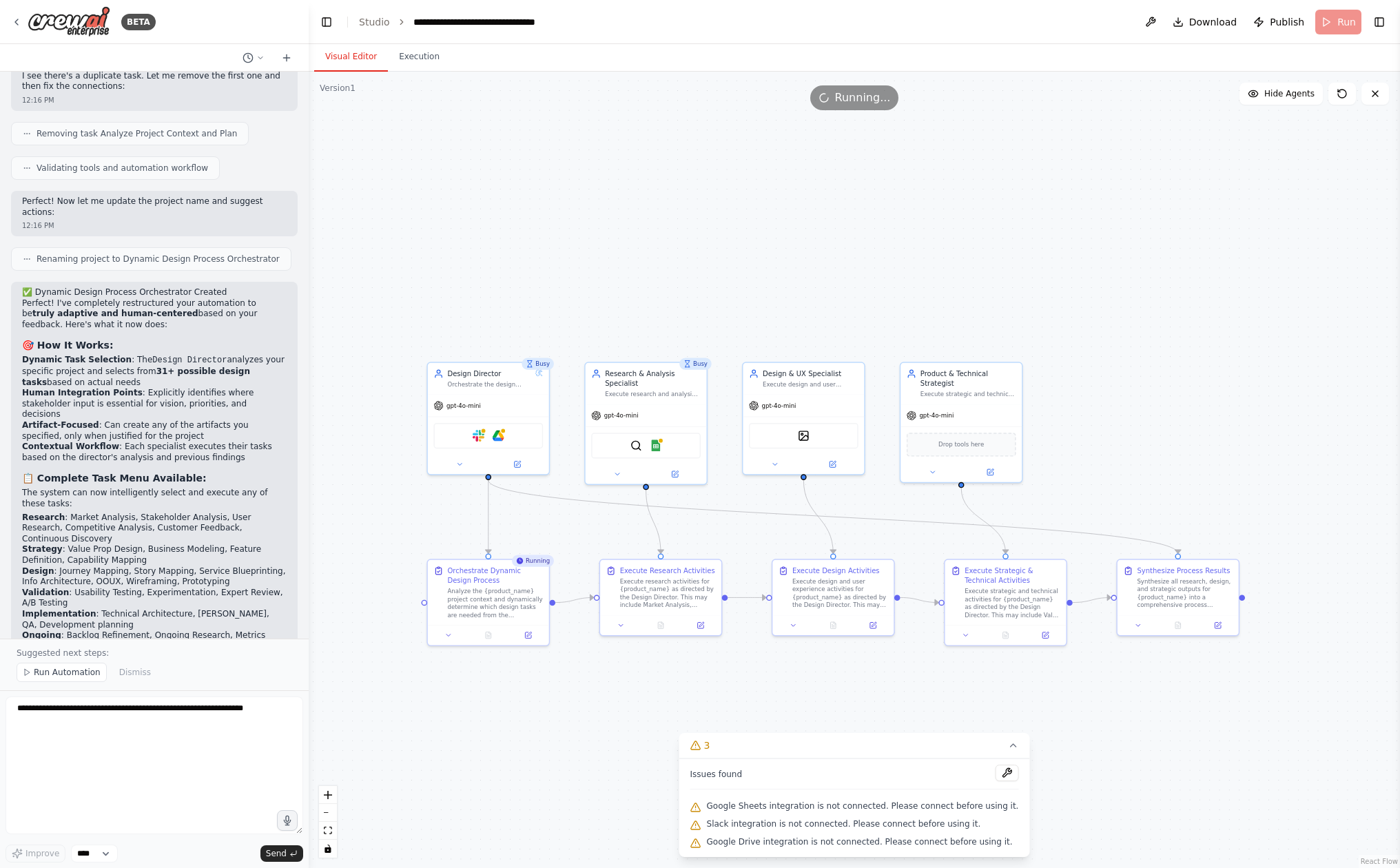
drag, startPoint x: 929, startPoint y: 293, endPoint x: 885, endPoint y: 329, distance: 56.9
click at [885, 329] on div ".deletable-edge-delete-btn { width: 20px; height: 20px; border: 0px solid #ffff…" at bounding box center [854, 470] width 1091 height 796
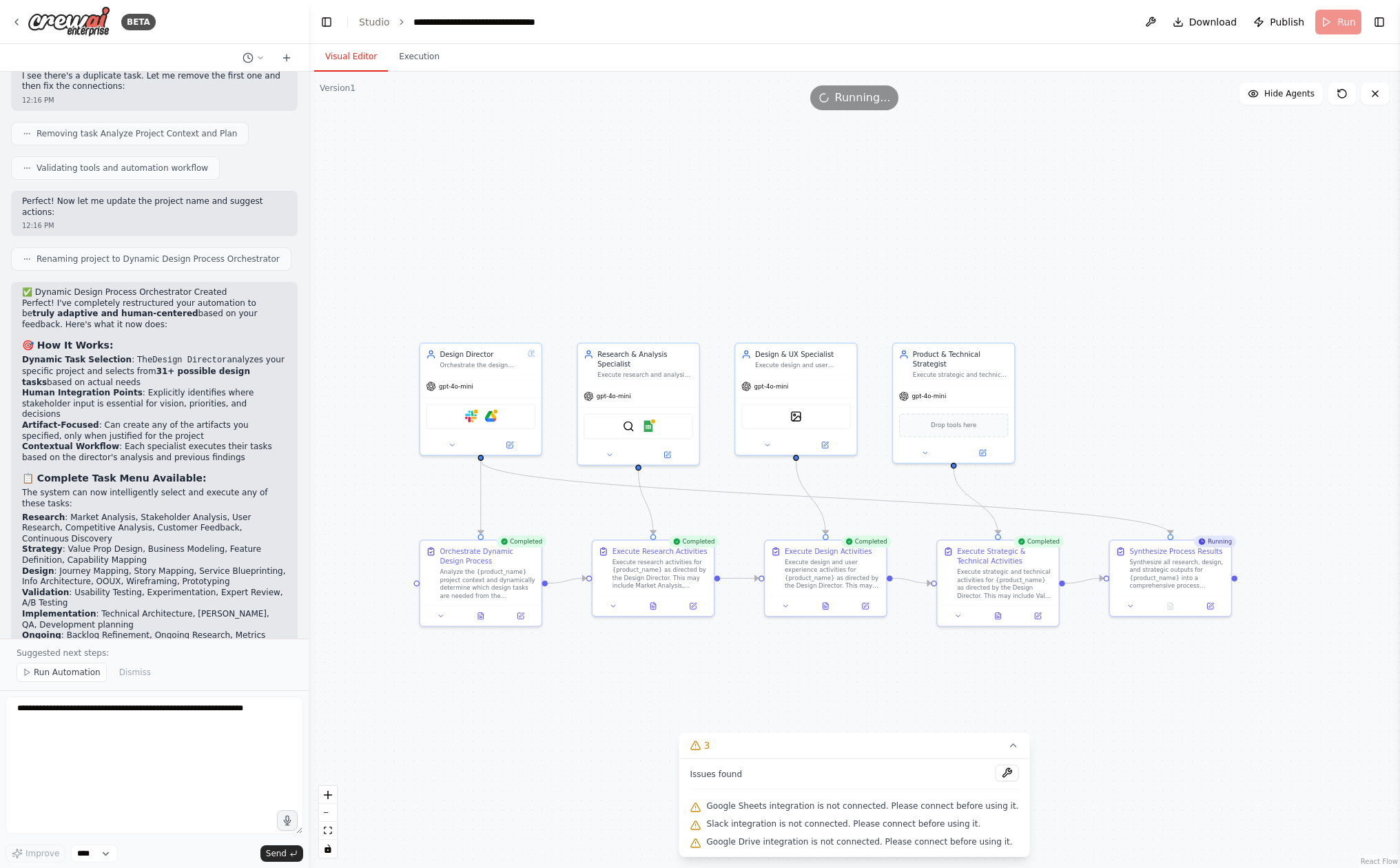
drag, startPoint x: 1042, startPoint y: 206, endPoint x: 1011, endPoint y: 210, distance: 31.3
click at [1011, 210] on div ".deletable-edge-delete-btn { width: 20px; height: 20px; border: 0px solid #ffff…" at bounding box center [854, 470] width 1091 height 796
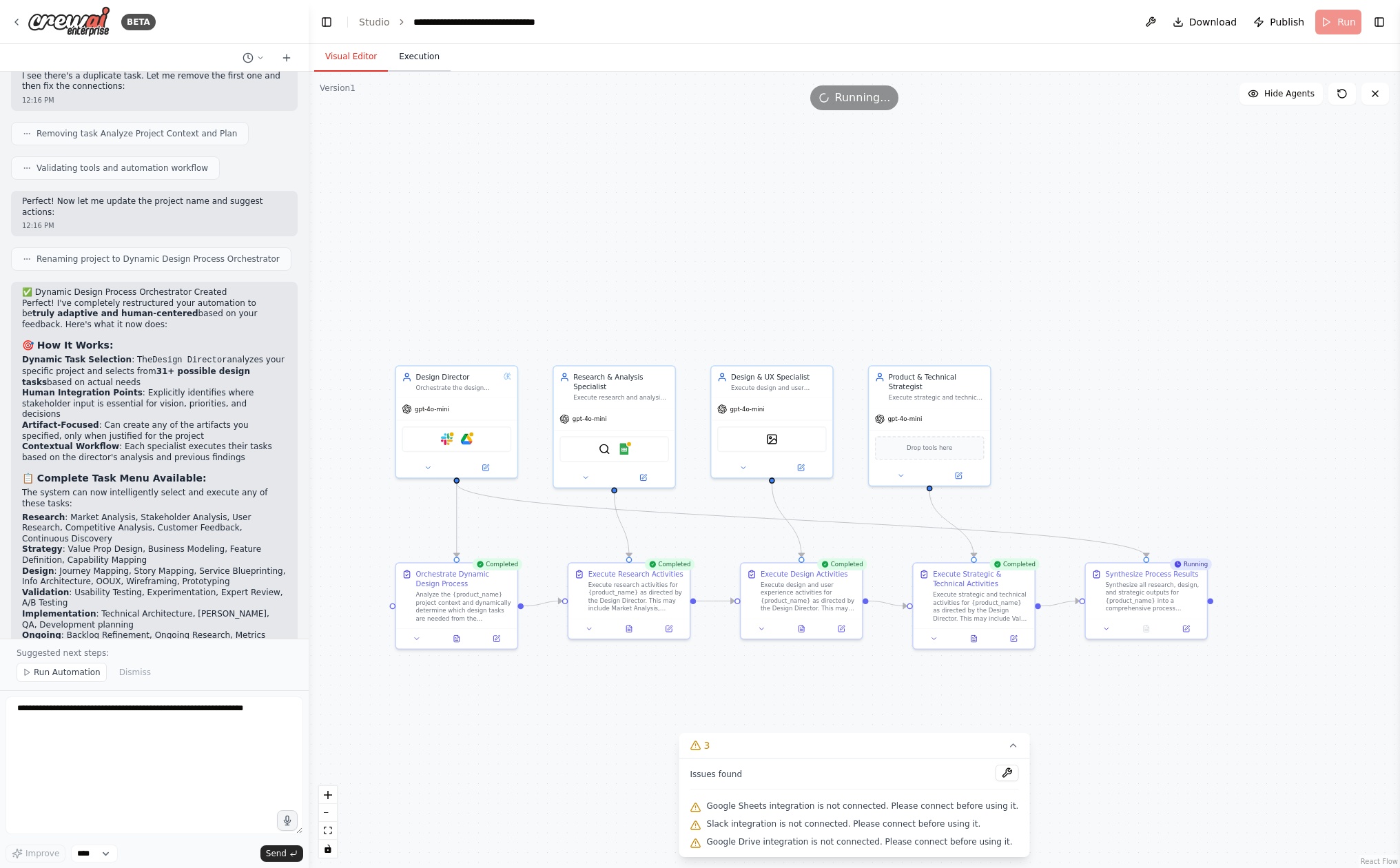
click at [423, 44] on button "Execution" at bounding box center [418, 58] width 63 height 29
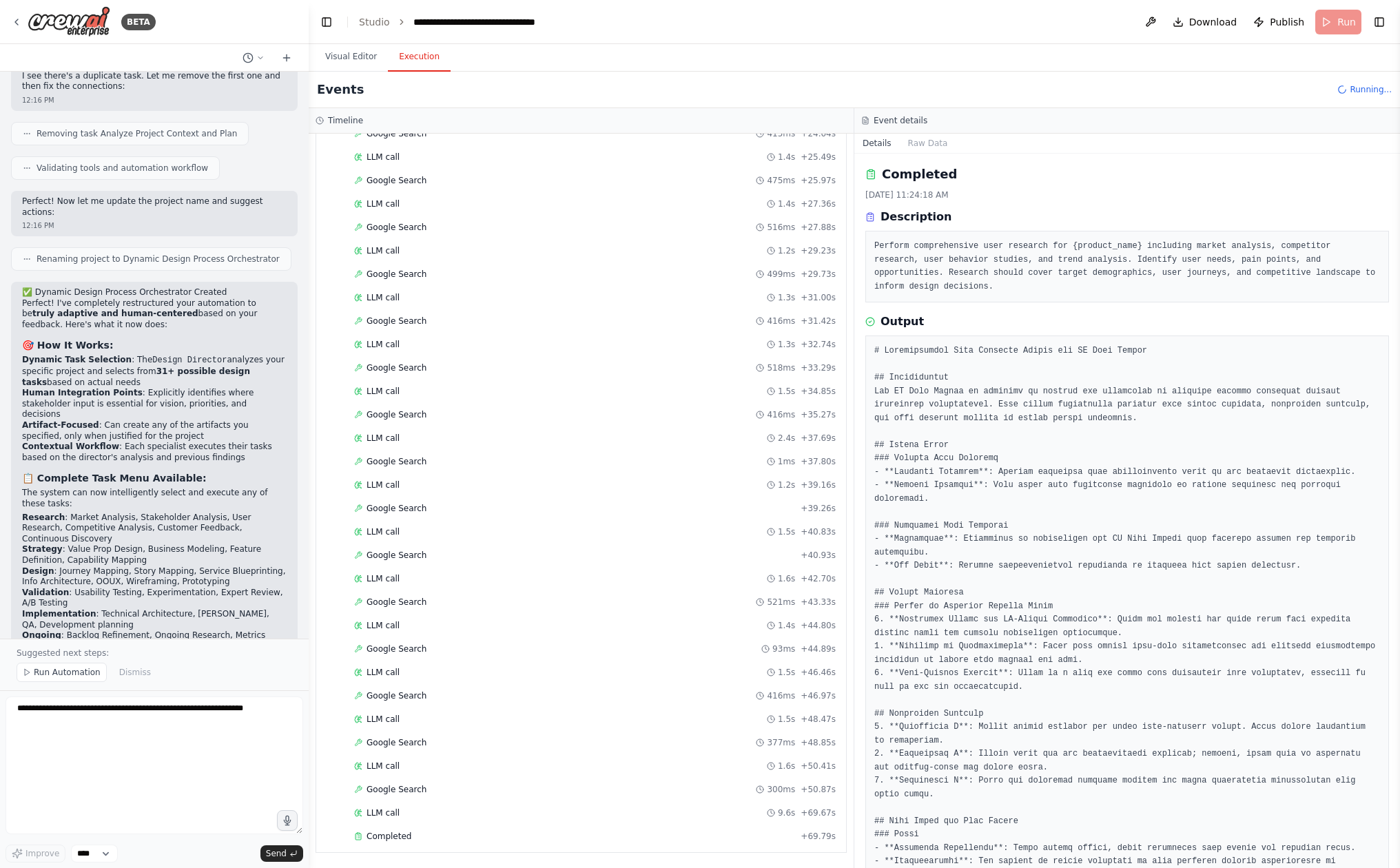
scroll to position [1773, 0]
click at [350, 63] on button "Visual Editor" at bounding box center [351, 58] width 74 height 29
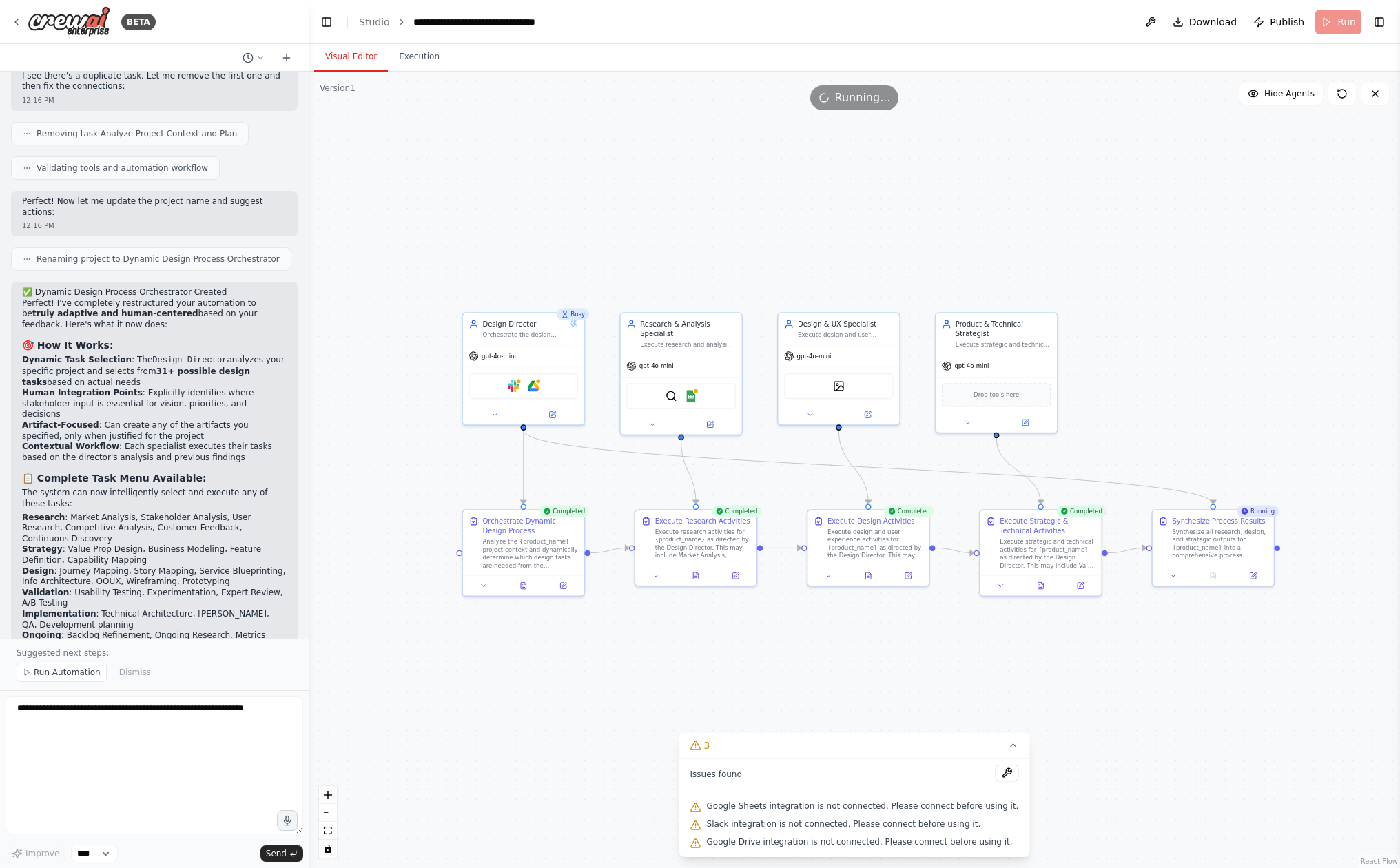
drag, startPoint x: 596, startPoint y: 701, endPoint x: 662, endPoint y: 648, distance: 84.6
click at [662, 648] on div ".deletable-edge-delete-btn { width: 20px; height: 20px; border: 0px solid #ffff…" at bounding box center [854, 470] width 1091 height 796
drag, startPoint x: 808, startPoint y: 809, endPoint x: 849, endPoint y: 831, distance: 46.5
click at [849, 831] on div "Issues found Google Sheets integration is not connected. Please connect before …" at bounding box center [855, 807] width 351 height 98
click at [713, 767] on div "Issues found" at bounding box center [855, 777] width 328 height 25
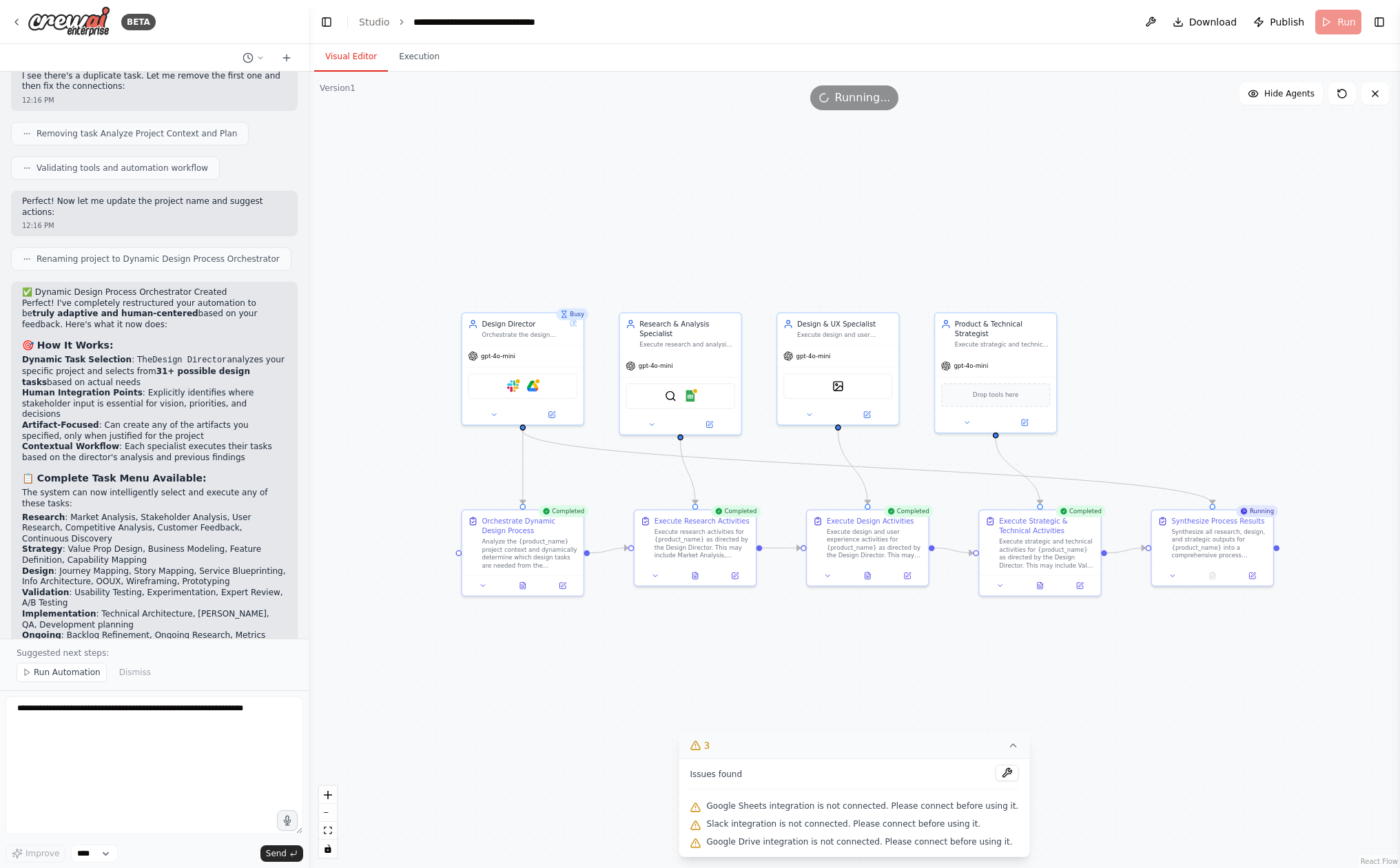
click at [738, 752] on button "3" at bounding box center [855, 745] width 351 height 25
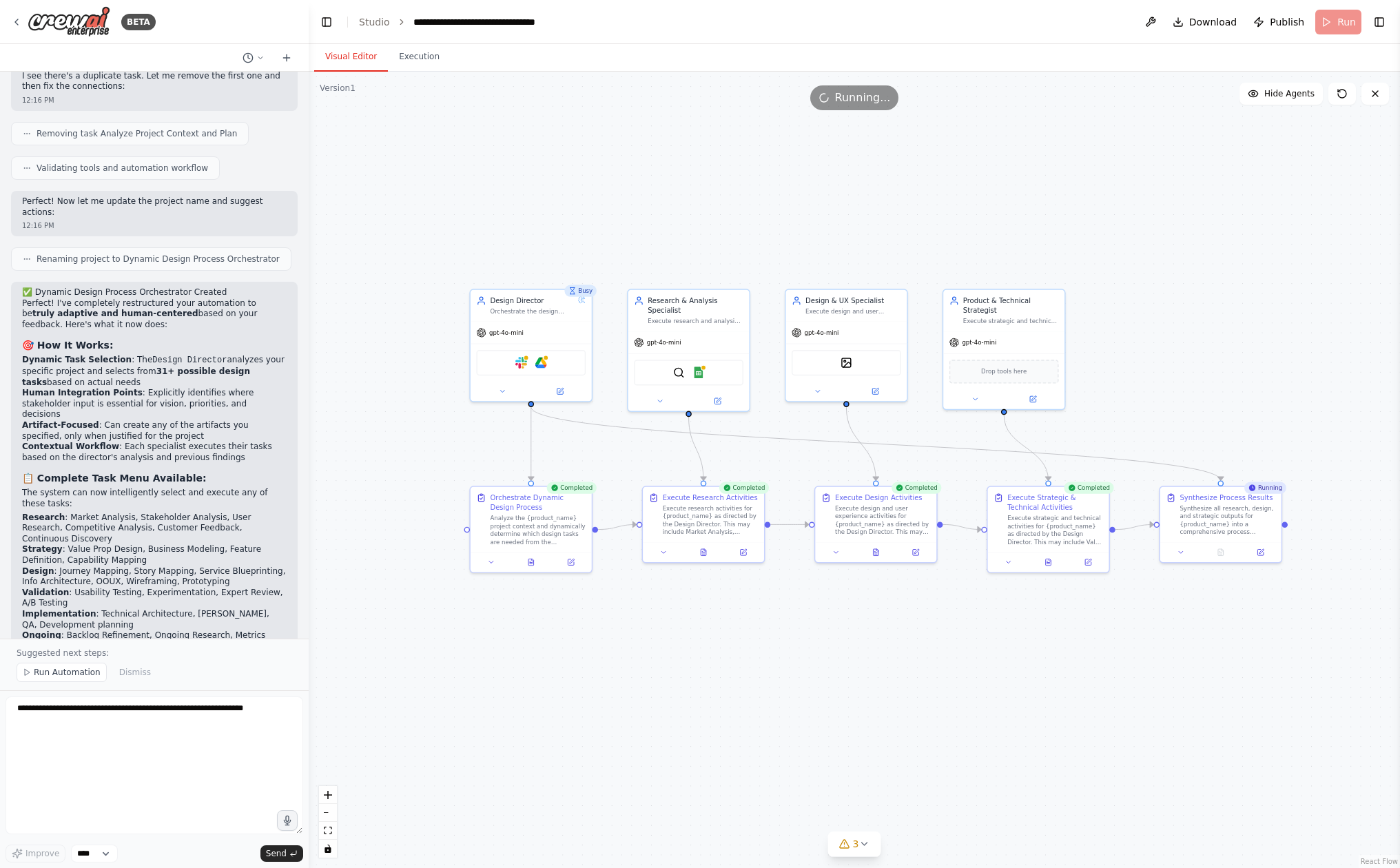
drag, startPoint x: 732, startPoint y: 729, endPoint x: 740, endPoint y: 705, distance: 25.3
click at [740, 705] on div ".deletable-edge-delete-btn { width: 20px; height: 20px; border: 0px solid #ffff…" at bounding box center [854, 470] width 1091 height 796
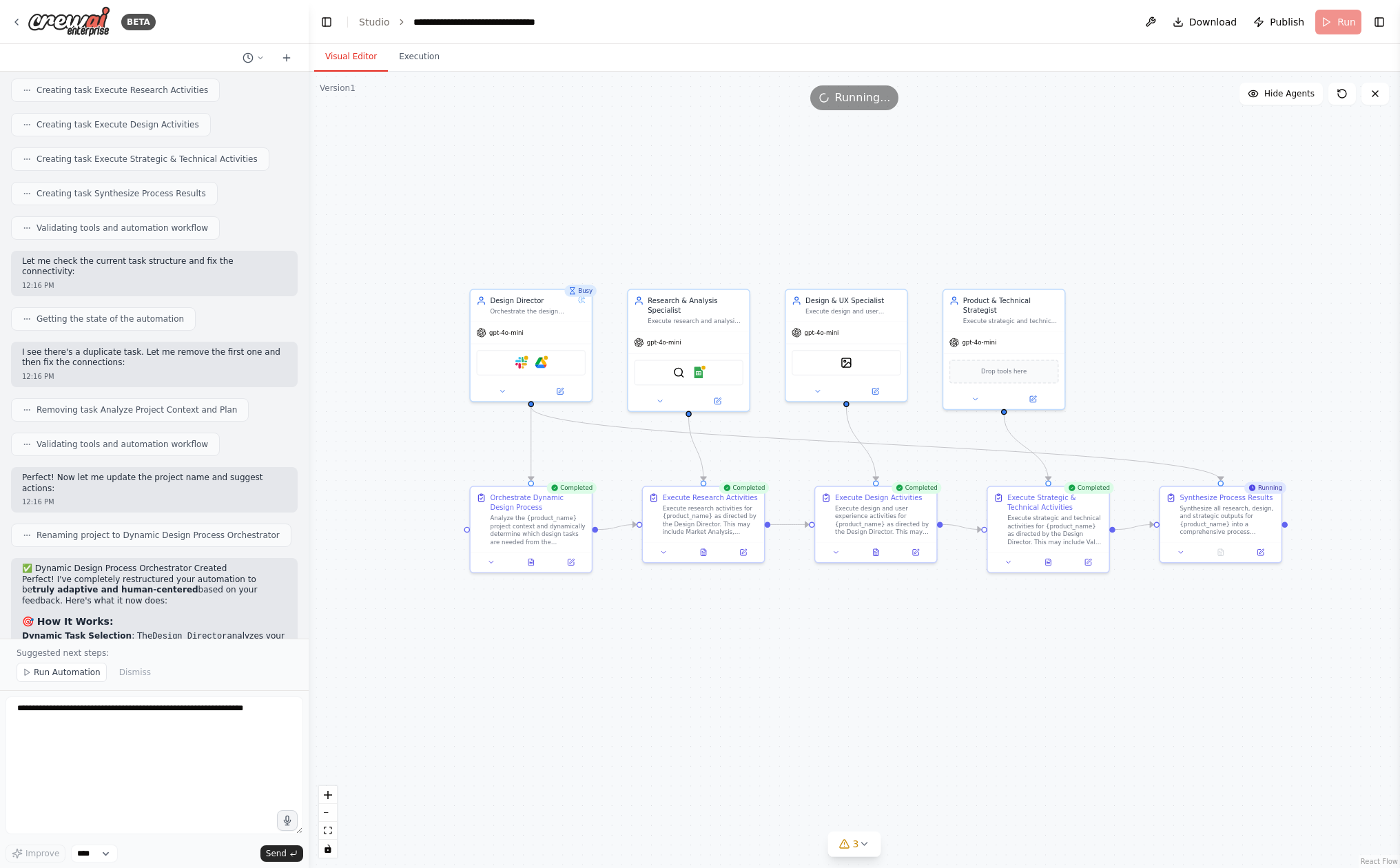
scroll to position [4607, 0]
drag, startPoint x: 16, startPoint y: 411, endPoint x: 180, endPoint y: 519, distance: 196.4
click at [180, 560] on div "✅ Dynamic Design Process Orchestrator Created Perfect! I've completely restruct…" at bounding box center [154, 870] width 287 height 621
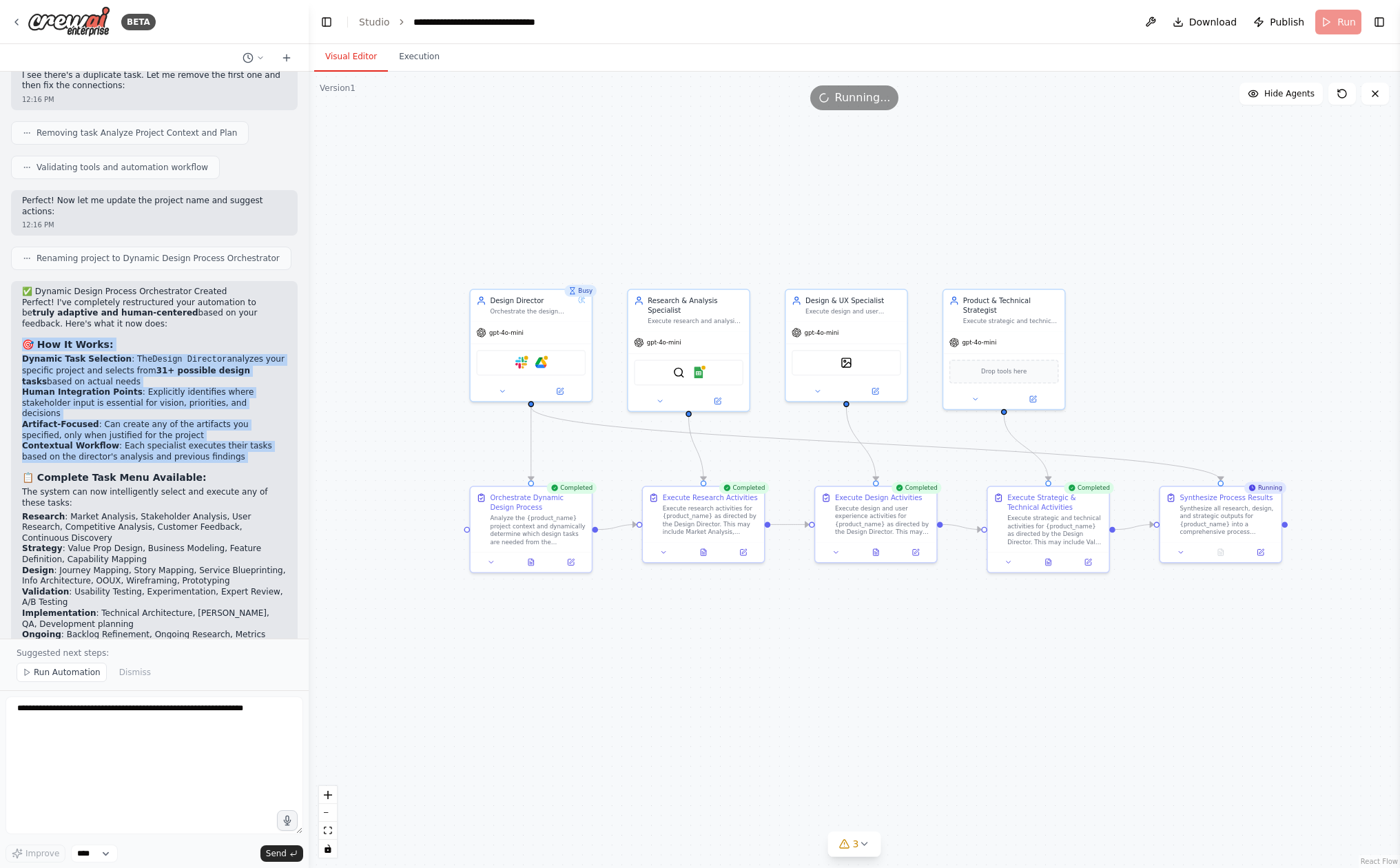
scroll to position [4885, 0]
click at [279, 853] on p "The automation will now intelligently adapt to each project, only creating the …" at bounding box center [154, 869] width 265 height 33
copy div "🎯 Lor Ip Dolor: Sitamet Cons Adipiscin : Eli Seddoe Temporin utlabore etdo magn…"
